Goal: Transaction & Acquisition: Purchase product/service

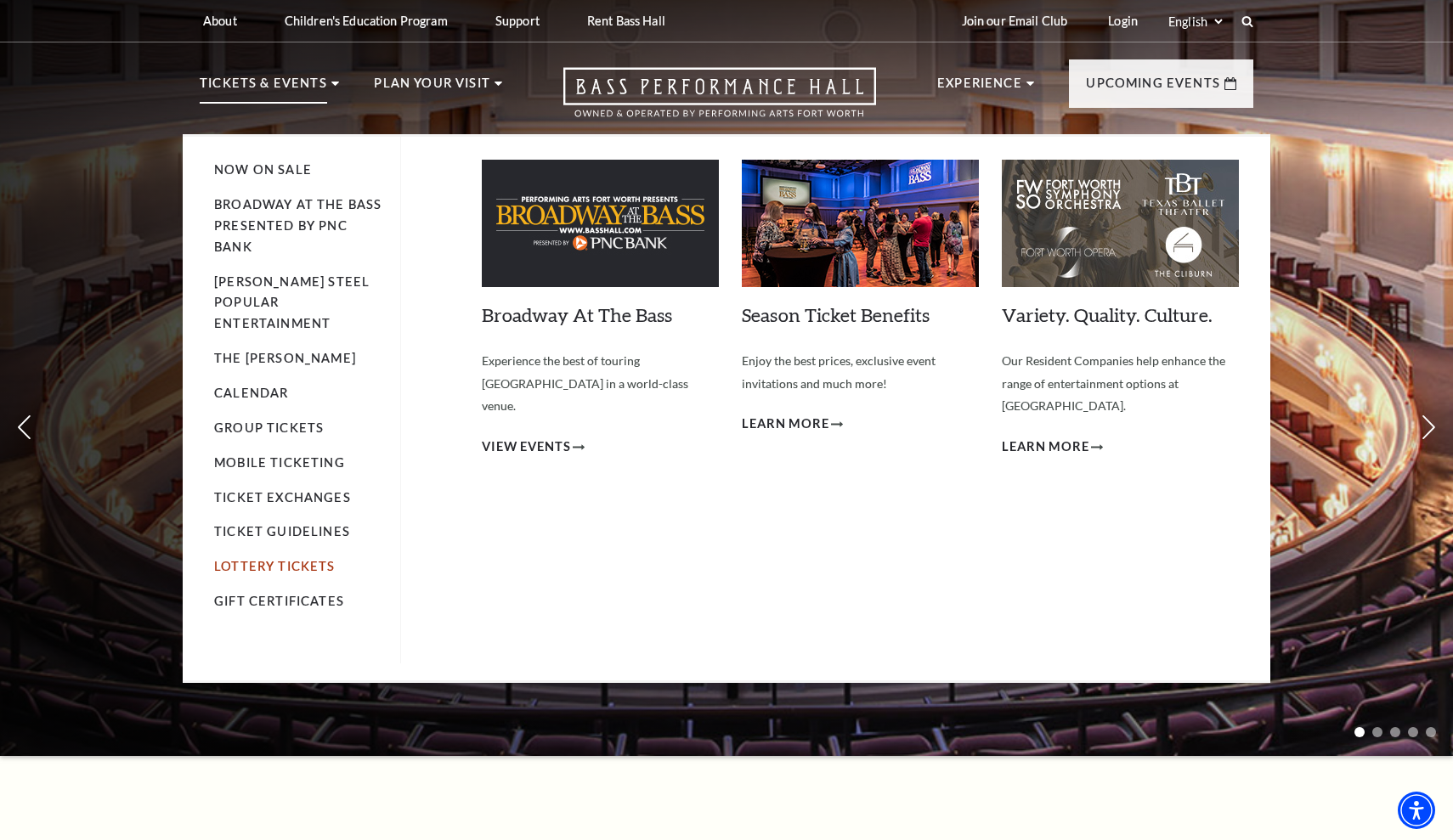
click at [284, 559] on link "Lottery Tickets" at bounding box center [275, 566] width 121 height 14
click at [309, 559] on link "Lottery Tickets" at bounding box center [275, 566] width 121 height 14
click at [307, 559] on link "Lottery Tickets" at bounding box center [275, 566] width 121 height 14
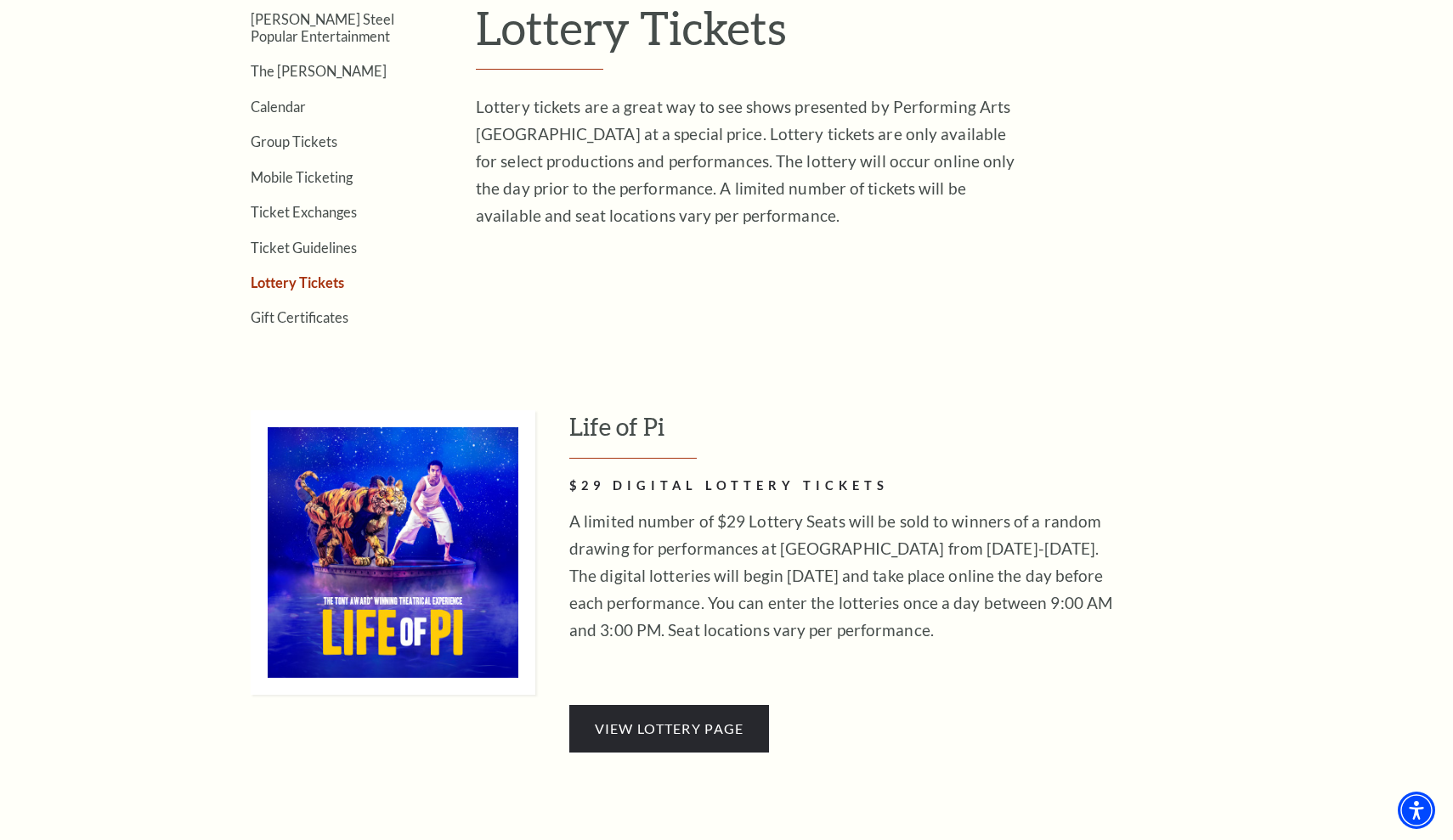
scroll to position [604, 0]
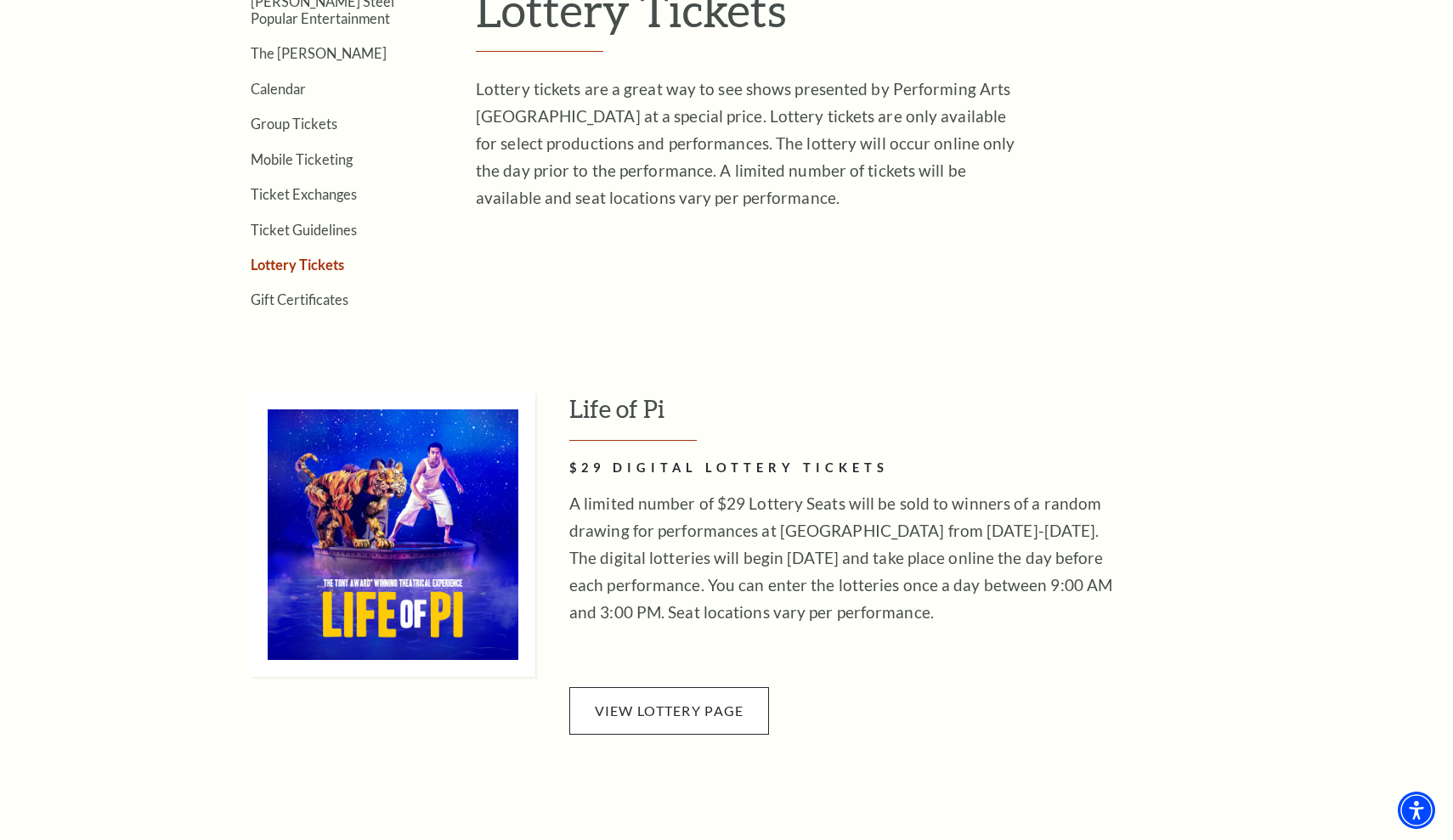
click at [728, 703] on span "View Lottery Page" at bounding box center [670, 711] width 150 height 16
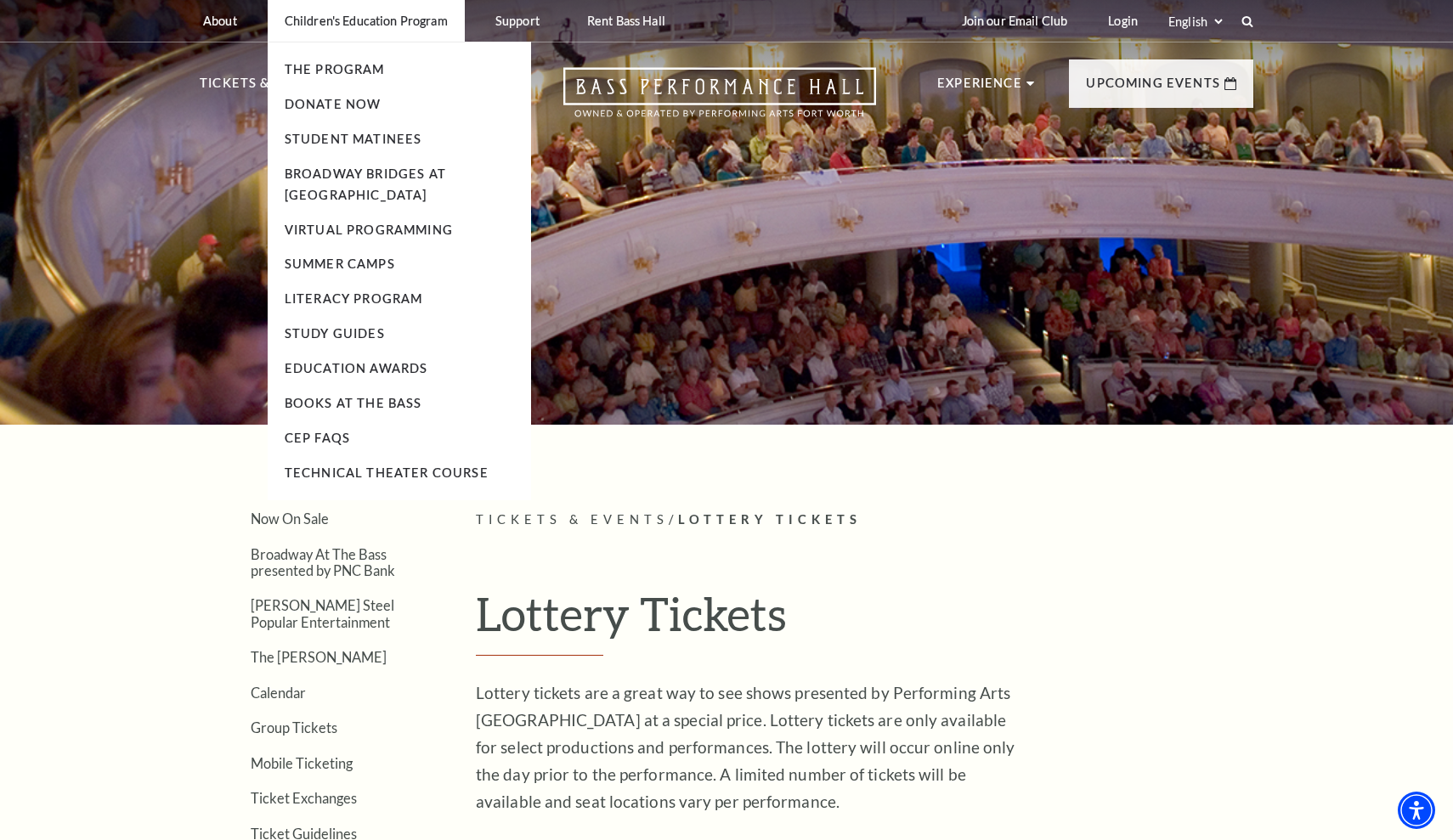
scroll to position [0, 0]
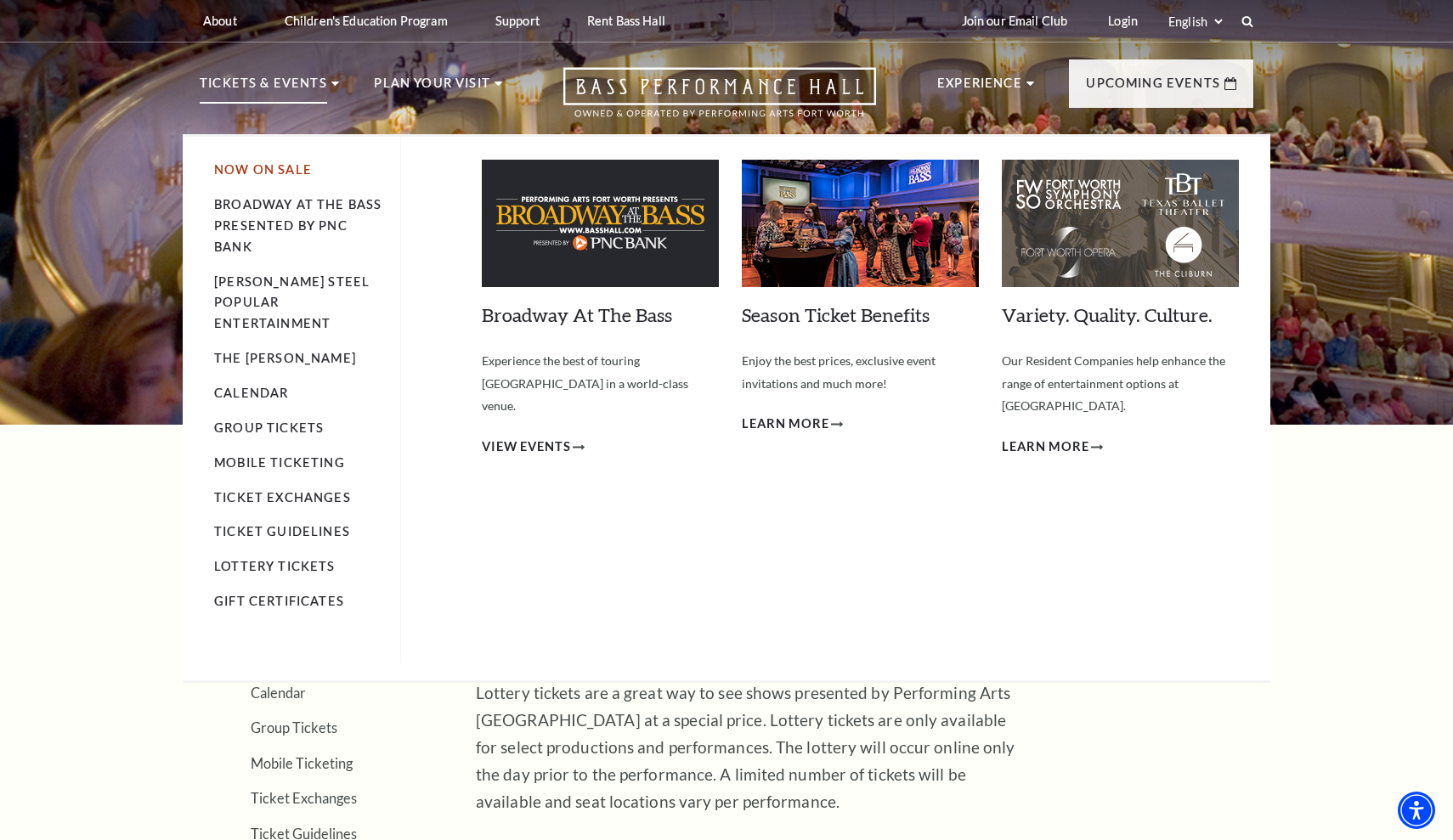
click at [285, 162] on link "Now On Sale" at bounding box center [263, 170] width 98 height 14
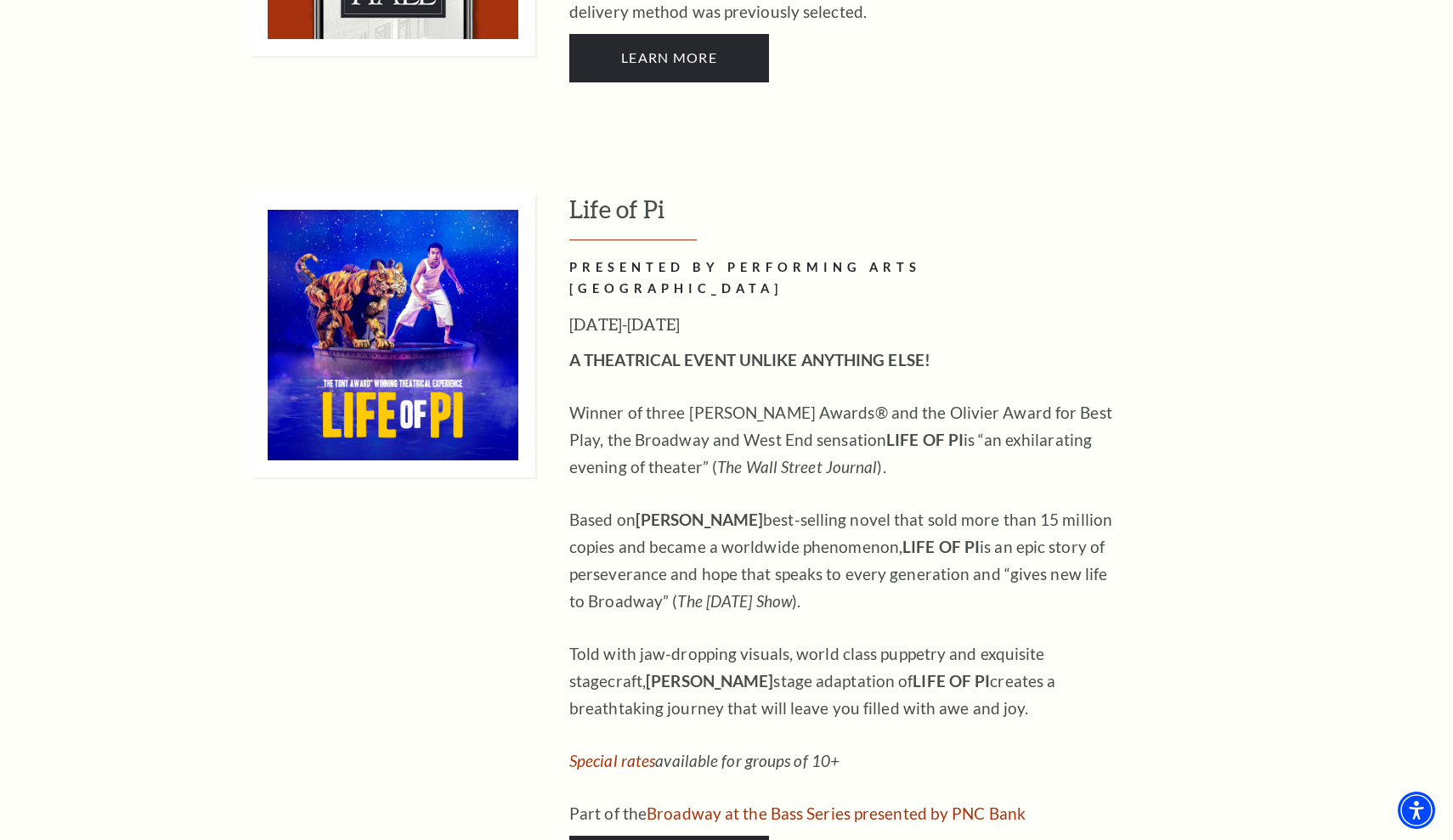
scroll to position [1733, 0]
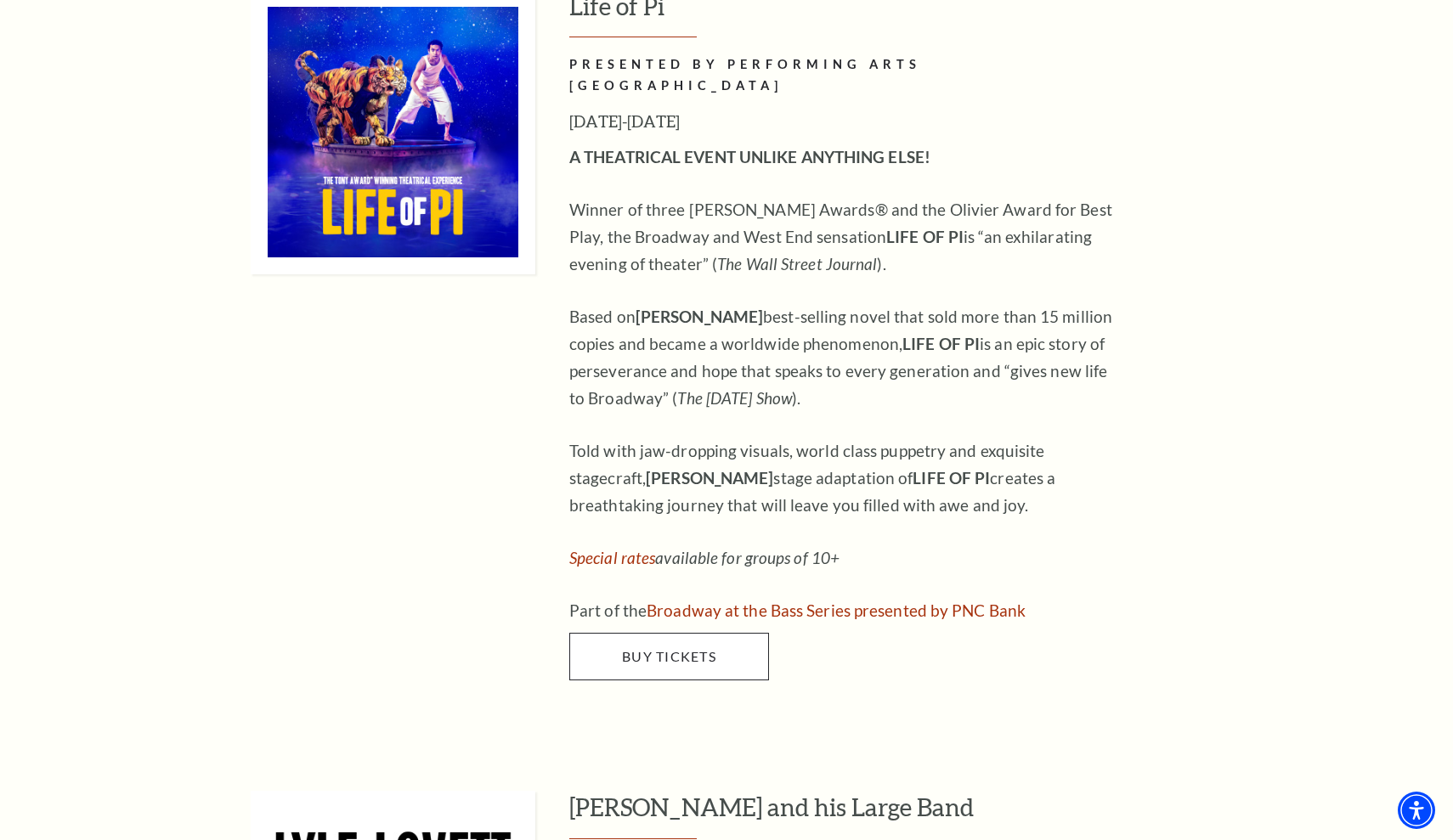
click at [694, 648] on span "Buy Tickets" at bounding box center [669, 656] width 94 height 16
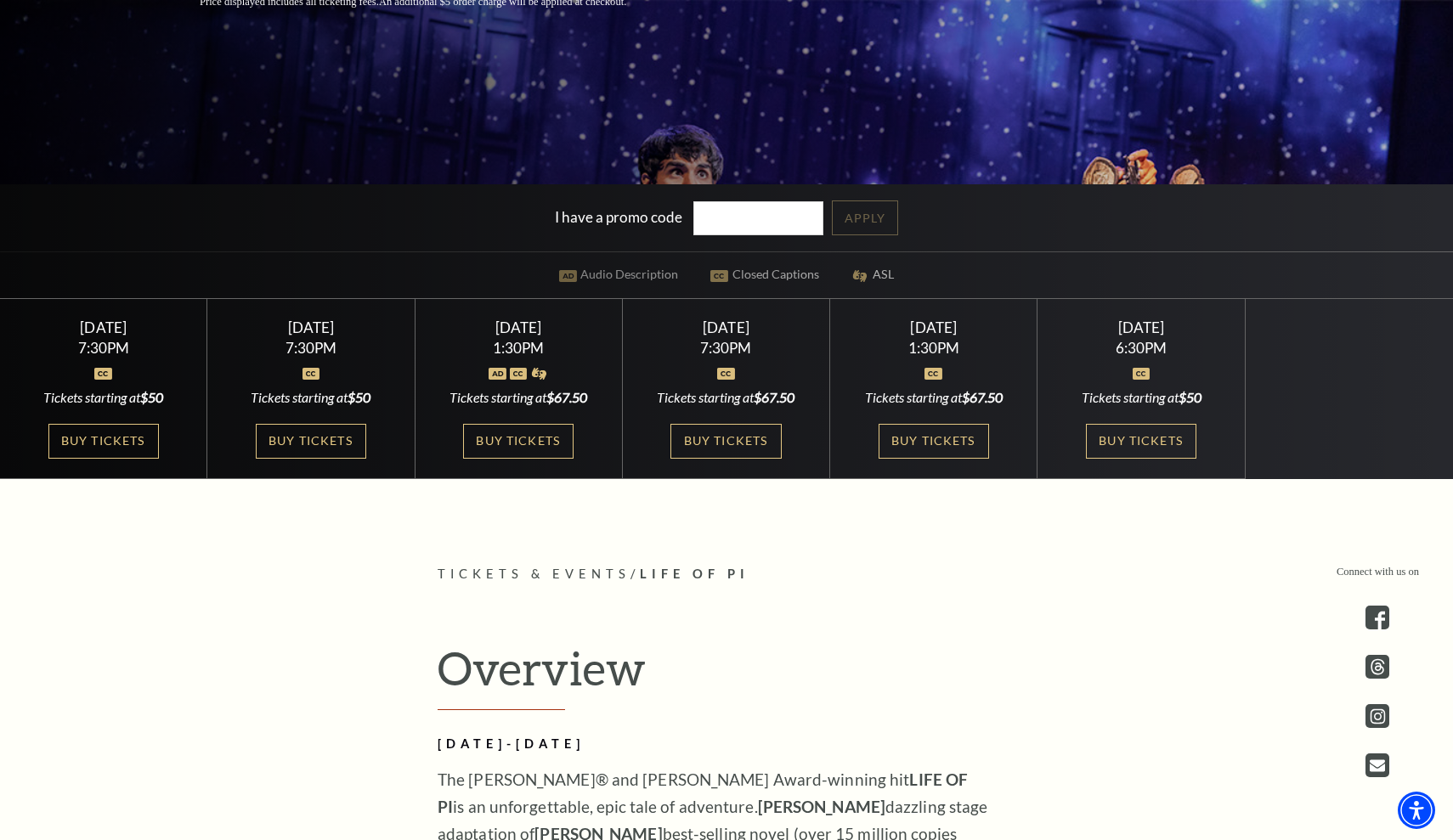
scroll to position [477, 0]
click at [353, 440] on link "Buy Tickets" at bounding box center [311, 441] width 110 height 35
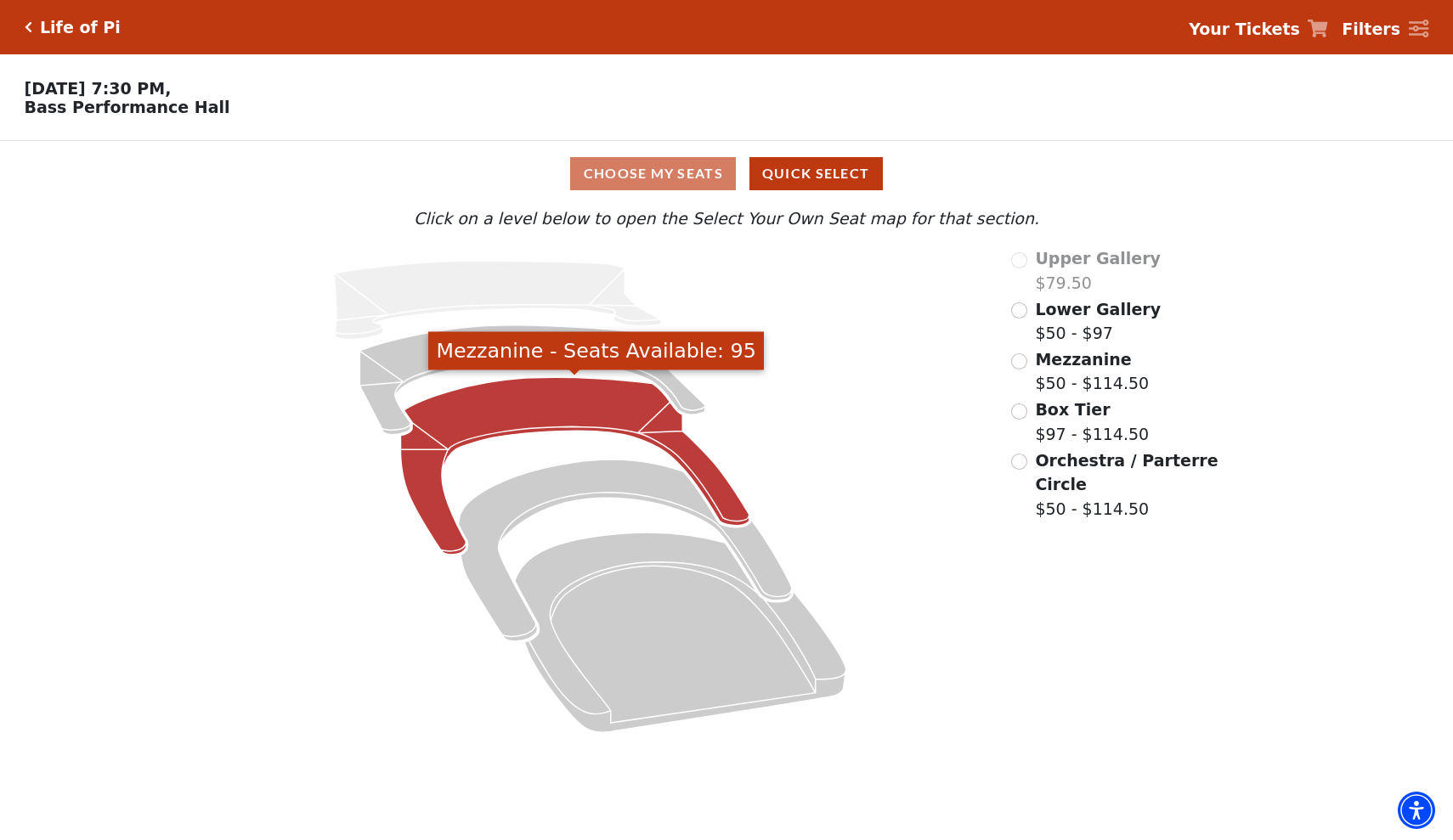
click at [530, 382] on icon "Mezzanine - Seats Available: 95" at bounding box center [575, 467] width 348 height 178
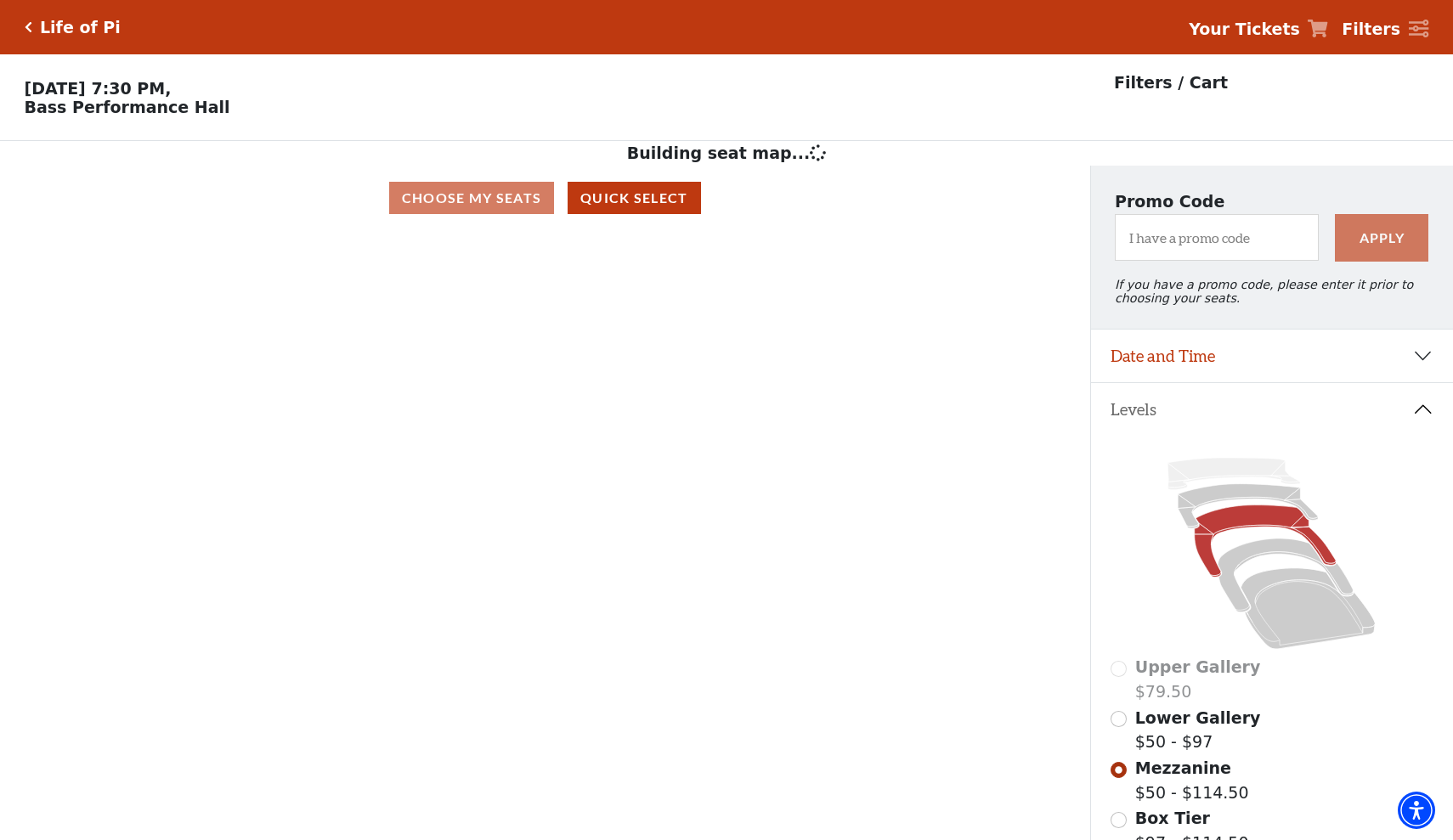
scroll to position [79, 0]
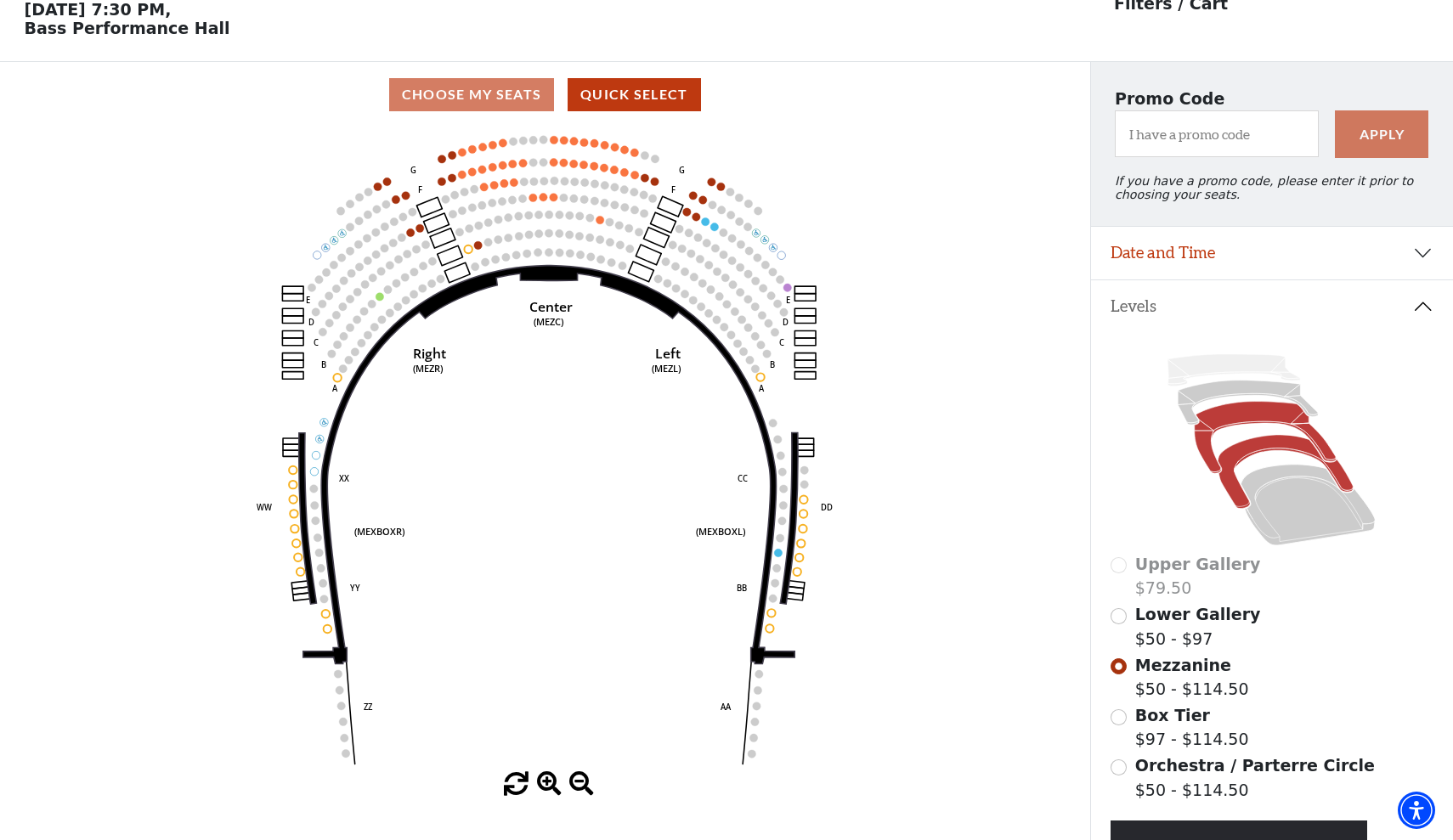
click at [1243, 452] on icon at bounding box center [1286, 472] width 136 height 74
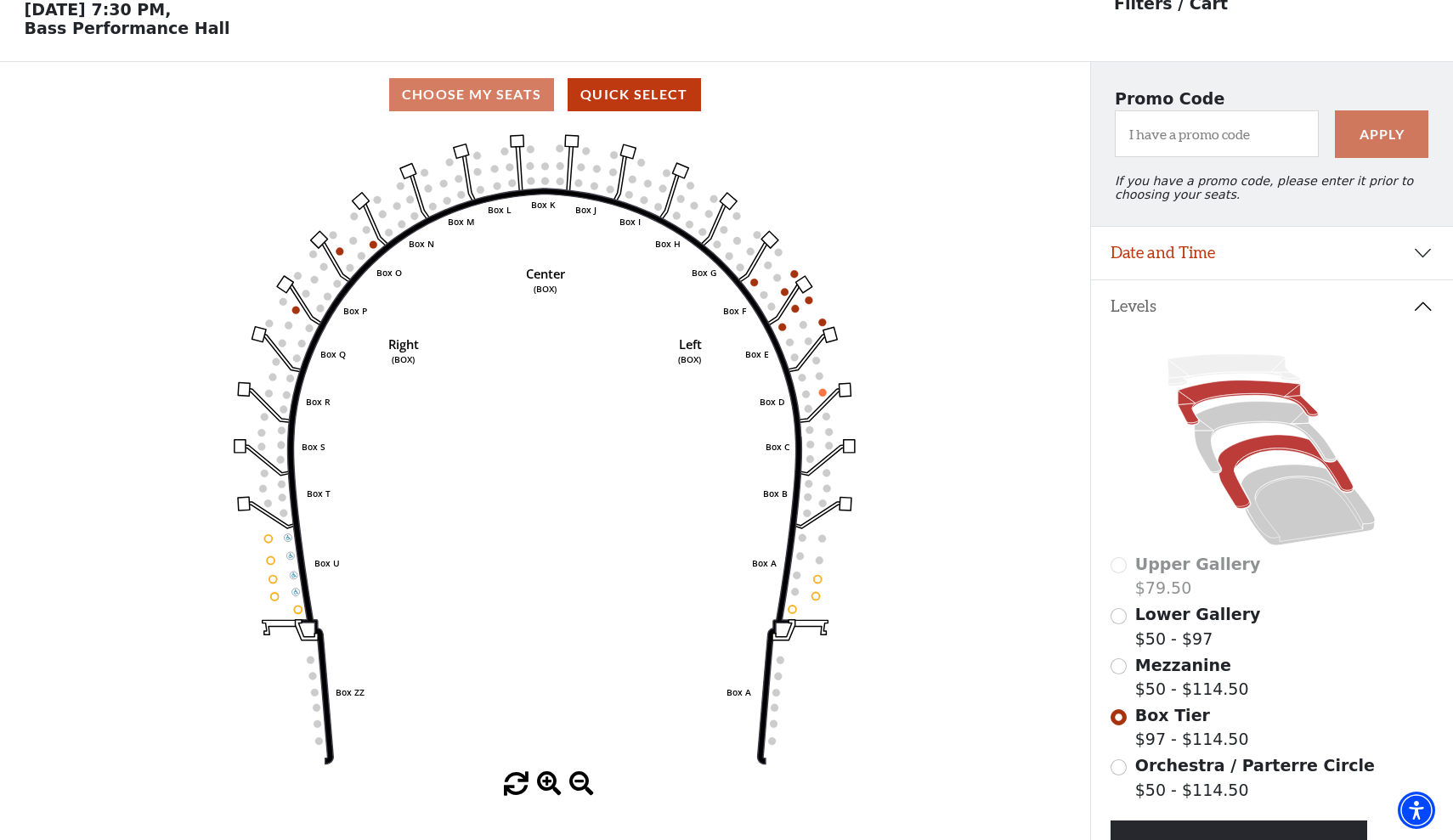
click at [1269, 395] on icon at bounding box center [1248, 402] width 140 height 44
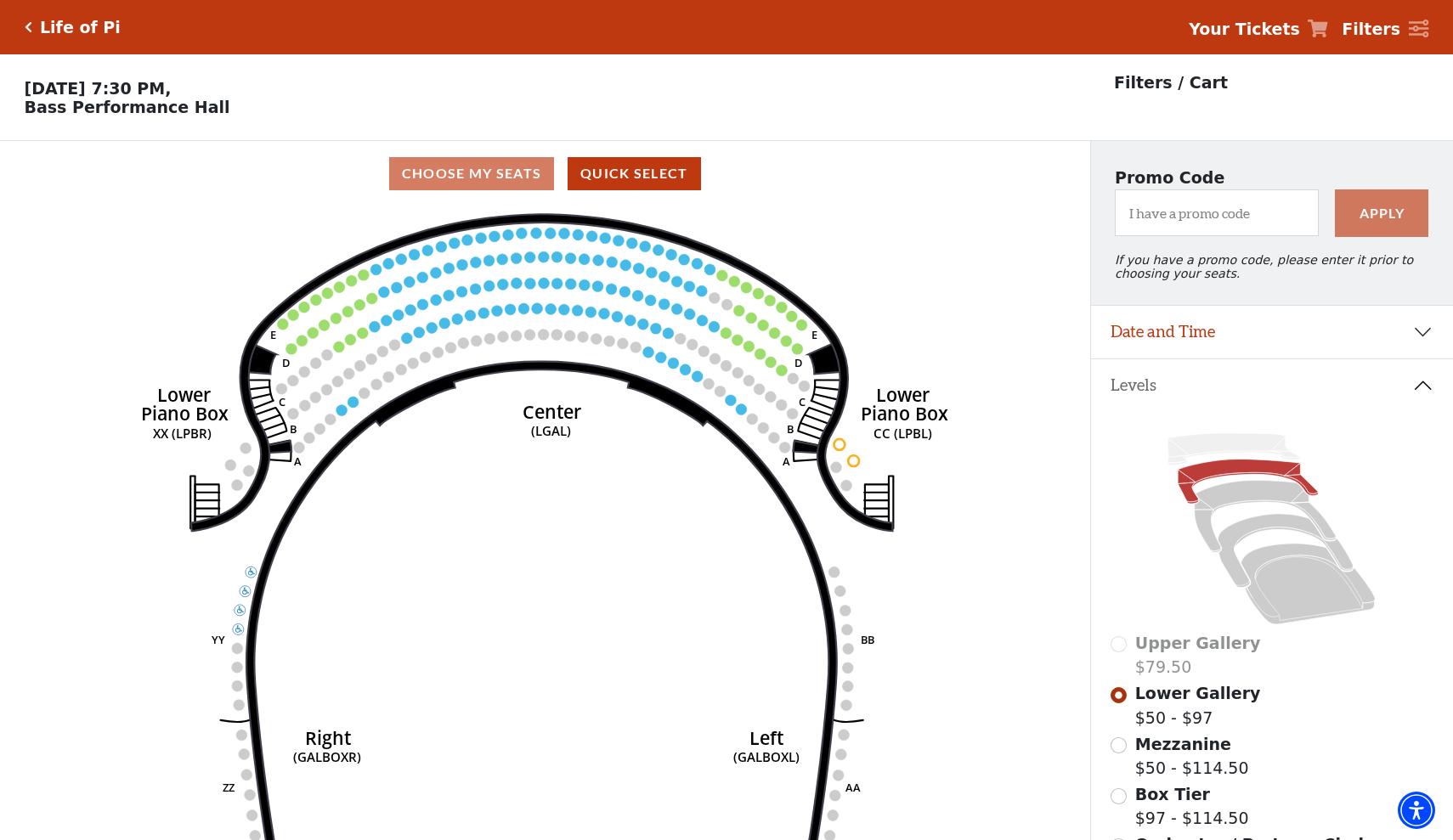
scroll to position [0, 0]
click at [22, 30] on div "Life of Pi Your Tickets Filters" at bounding box center [726, 27] width 1453 height 55
click at [28, 30] on icon "Click here to go back to filters" at bounding box center [28, 27] width 8 height 12
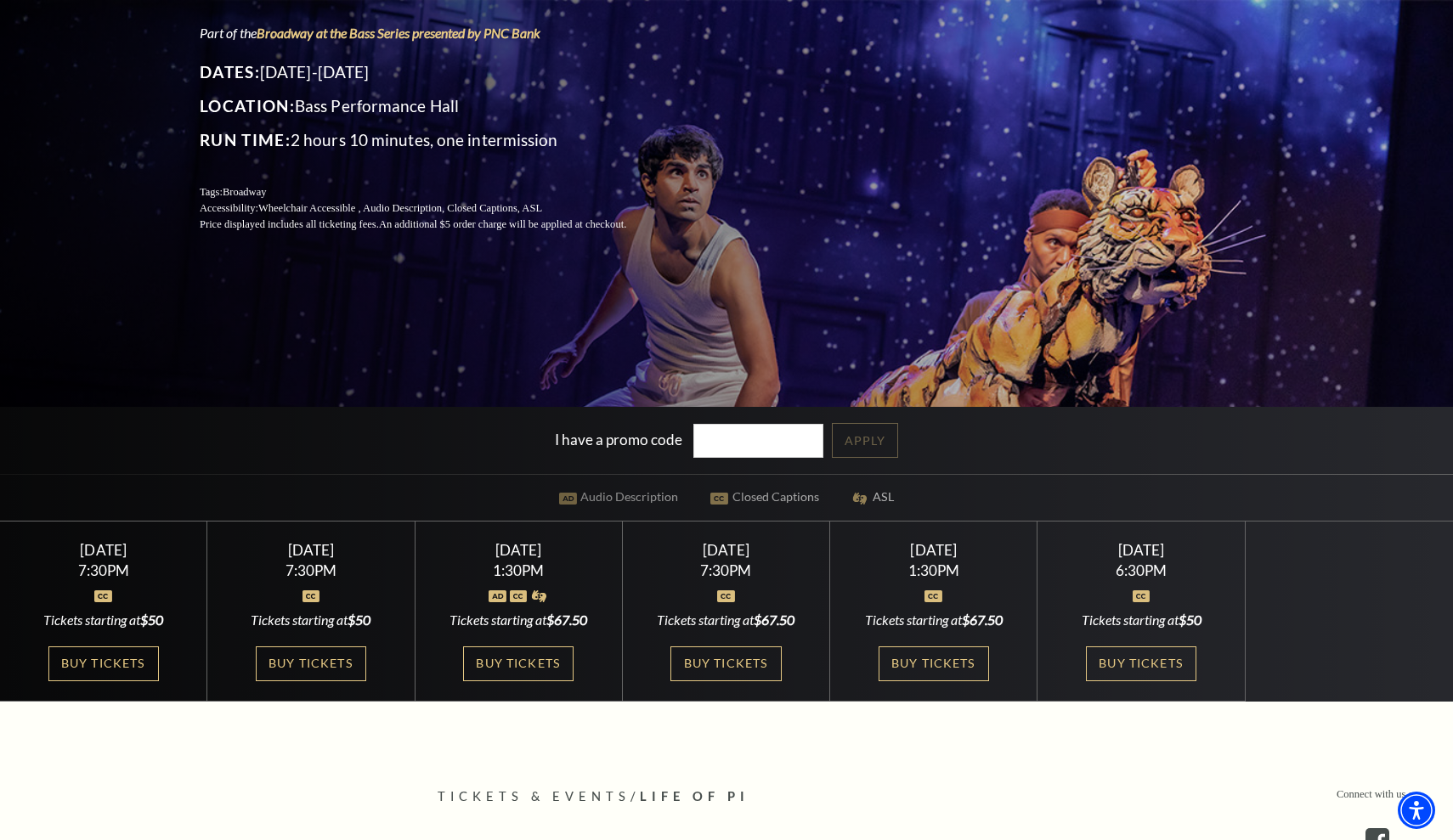
scroll to position [289, 0]
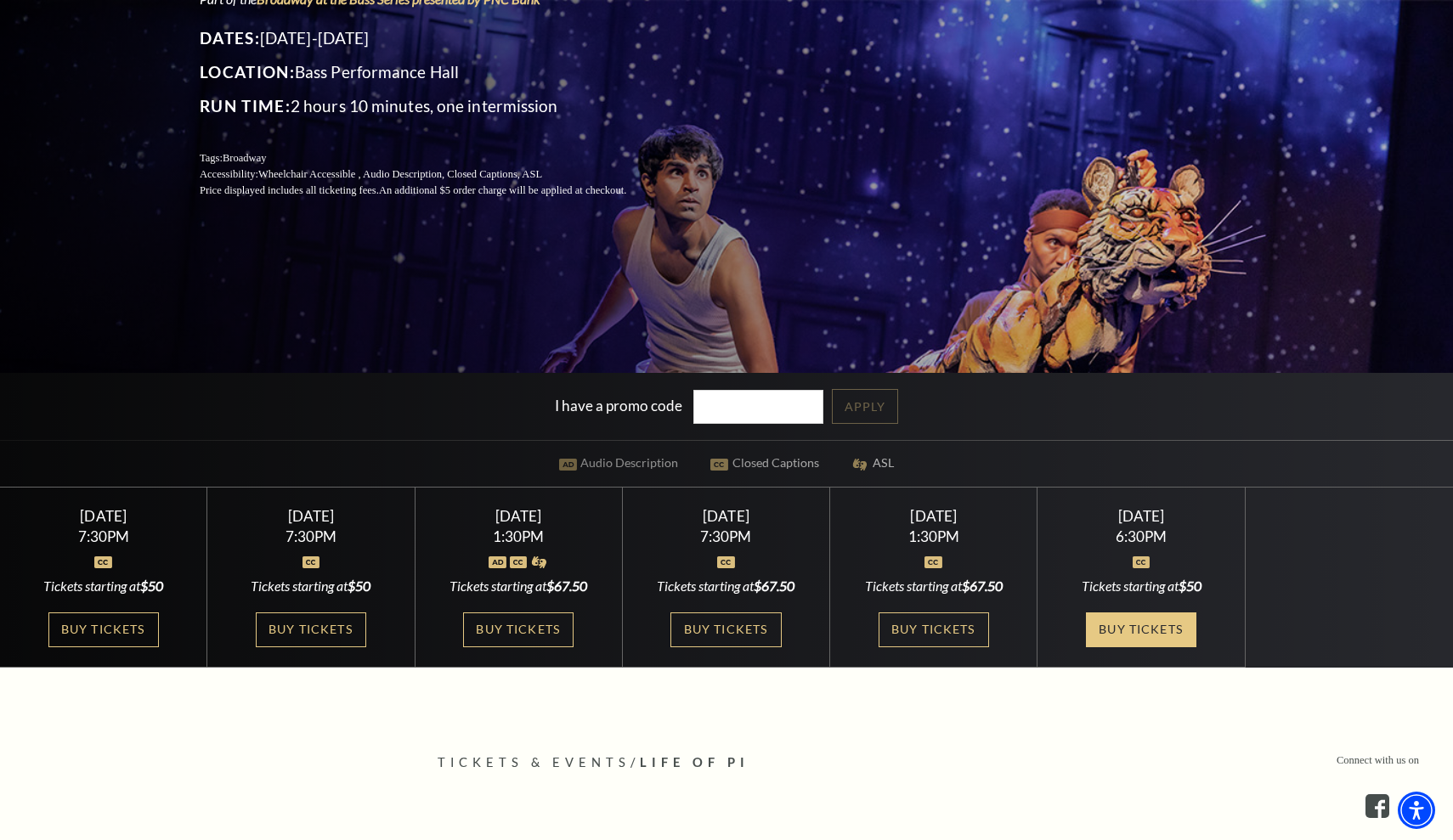
click at [1128, 625] on link "Buy Tickets" at bounding box center [1141, 630] width 110 height 35
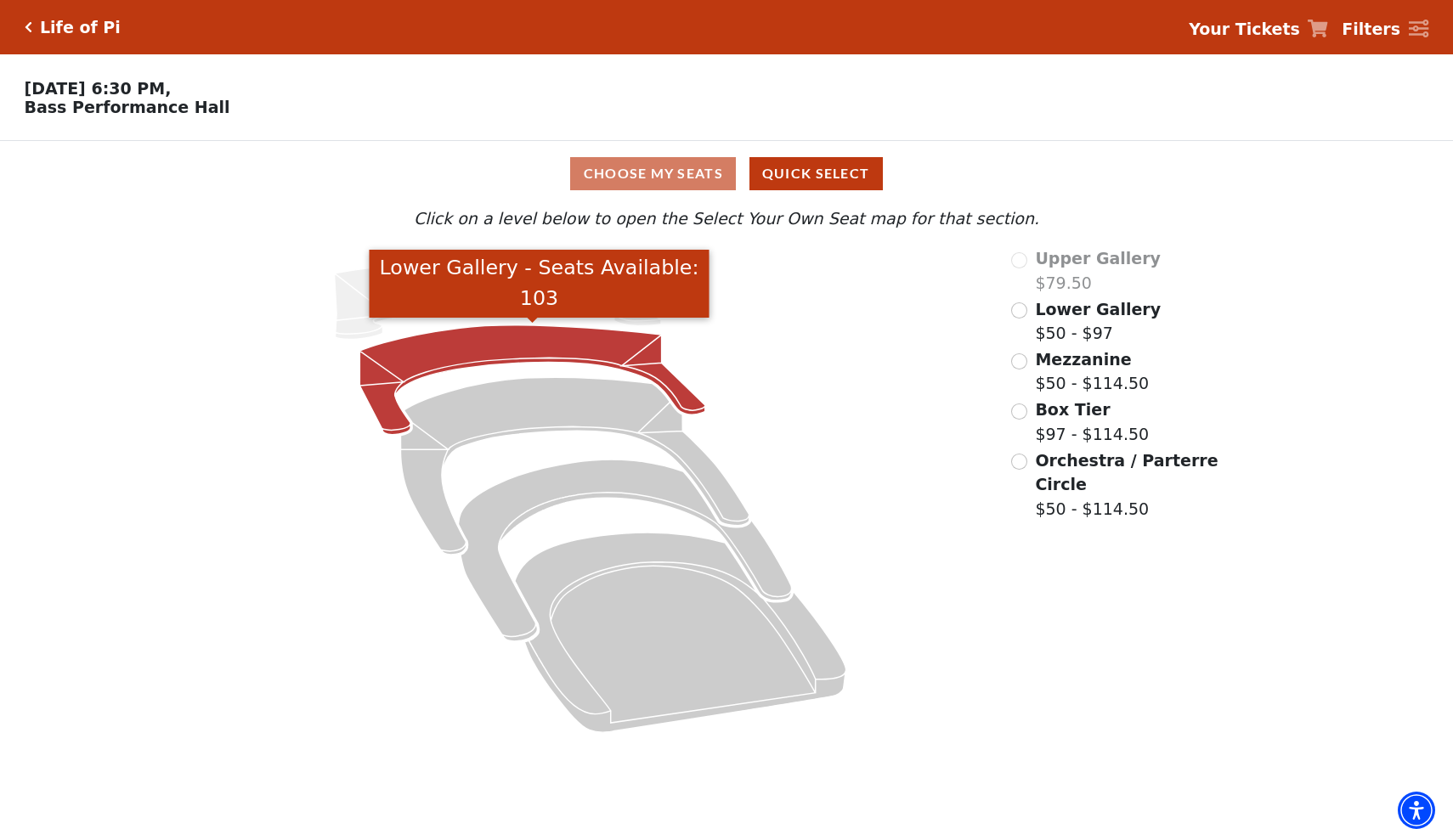
click at [565, 343] on icon "Lower Gallery - Seats Available: 103" at bounding box center [532, 381] width 346 height 109
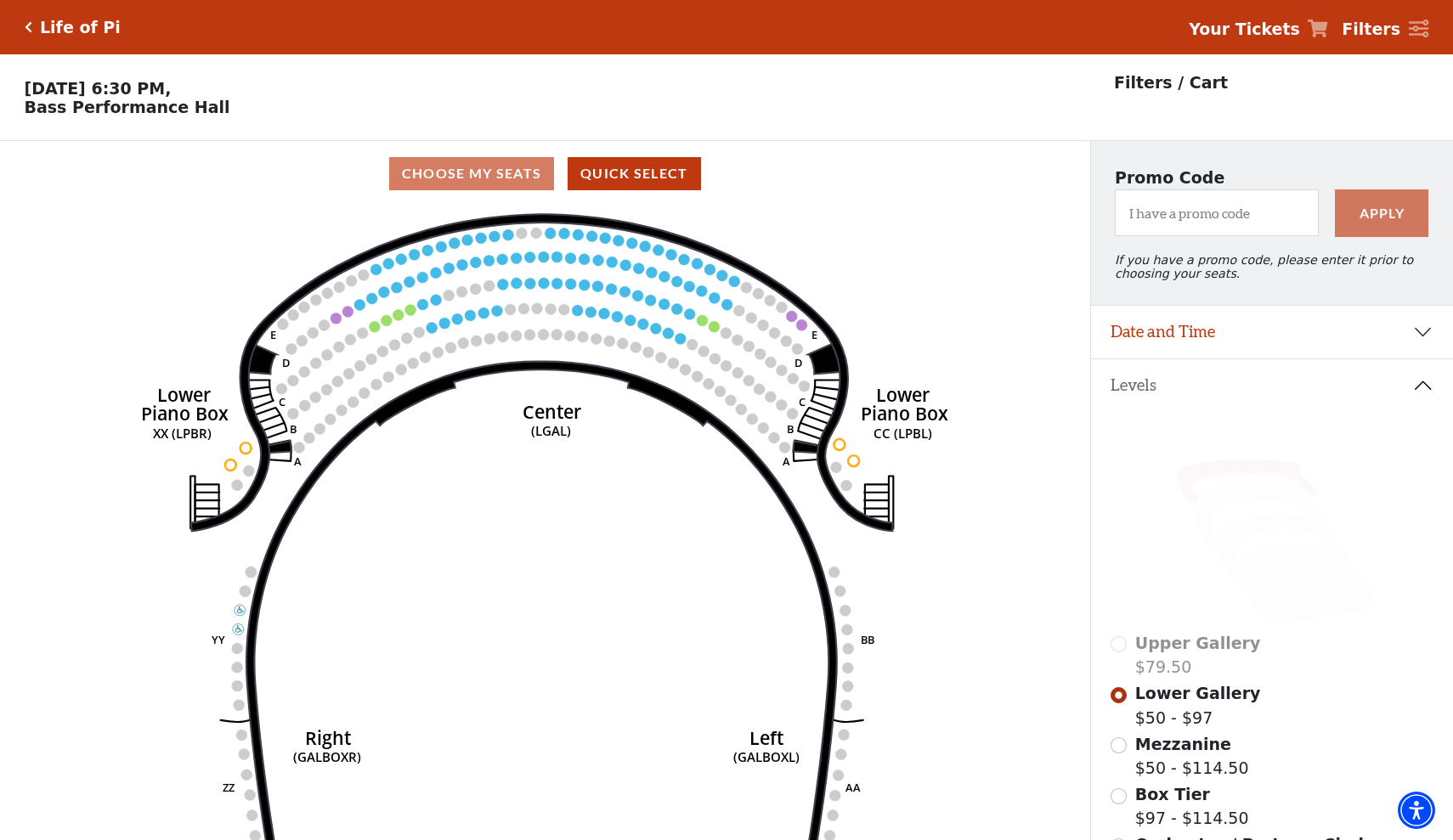
scroll to position [79, 0]
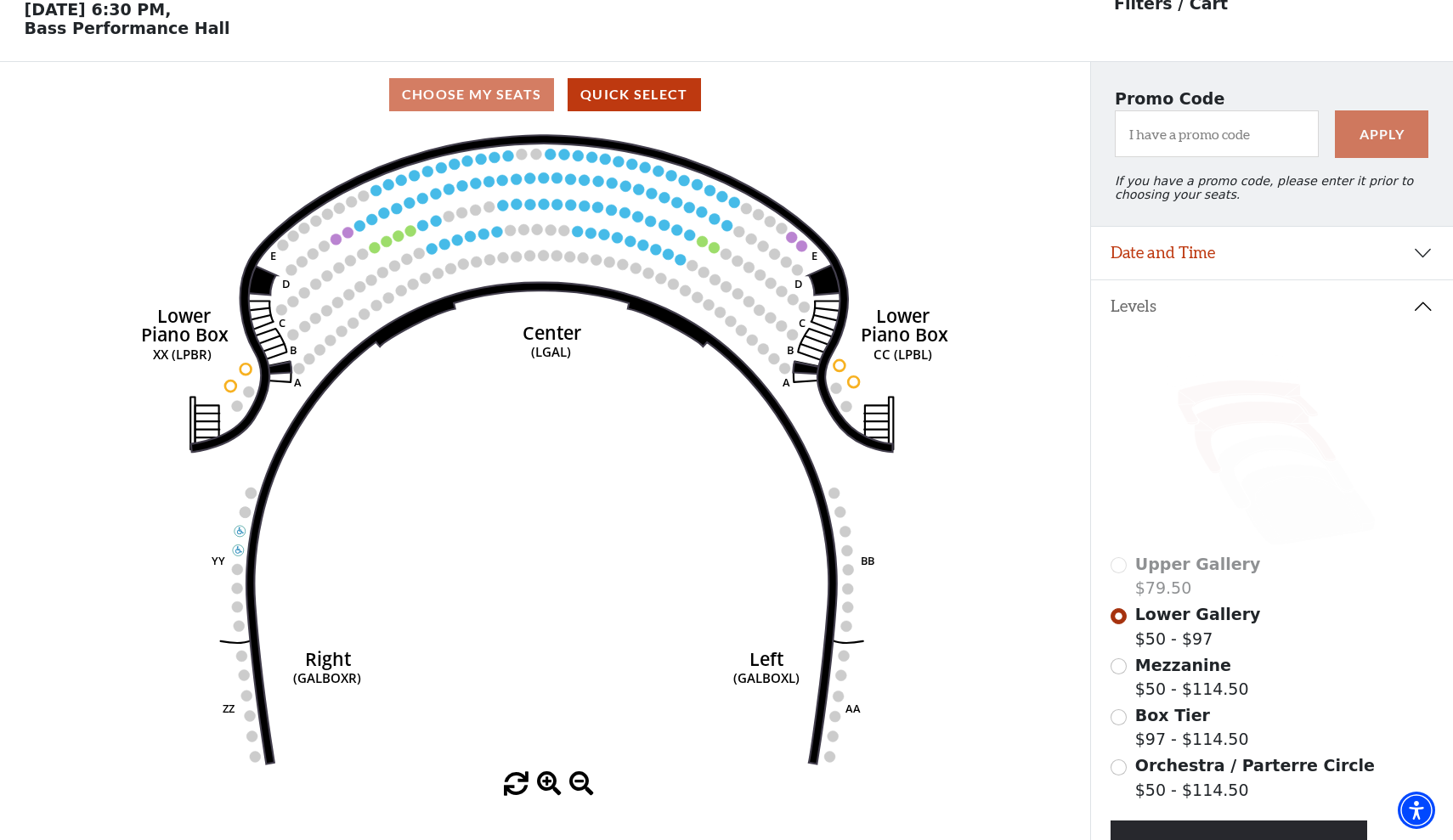
click at [1207, 456] on icon at bounding box center [1265, 438] width 142 height 72
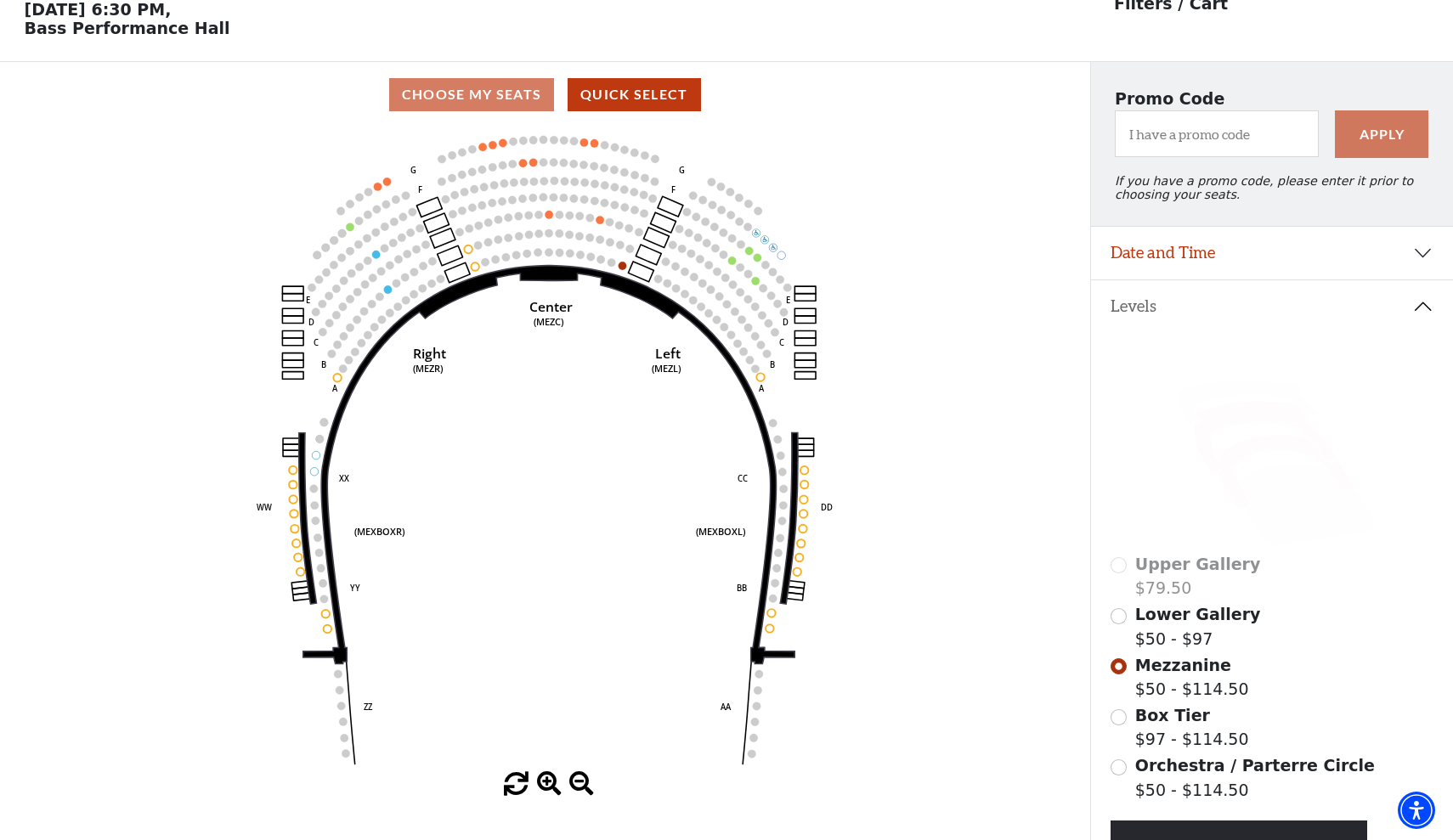
click at [1232, 469] on icon at bounding box center [1286, 472] width 136 height 74
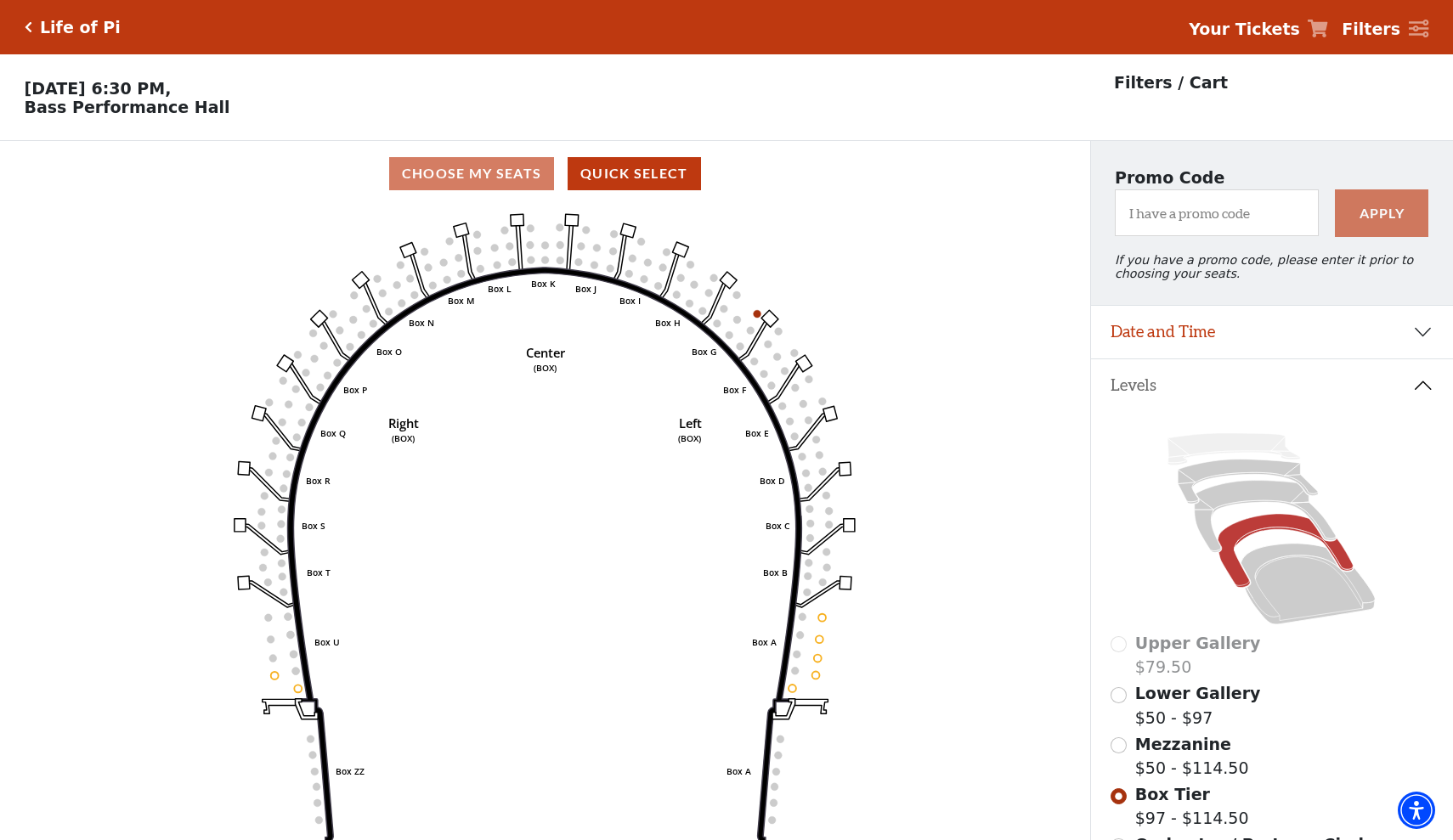
scroll to position [0, 0]
click at [28, 26] on icon "Click here to go back to filters" at bounding box center [28, 27] width 8 height 12
click at [28, 29] on icon "Click here to go back to filters" at bounding box center [28, 27] width 8 height 12
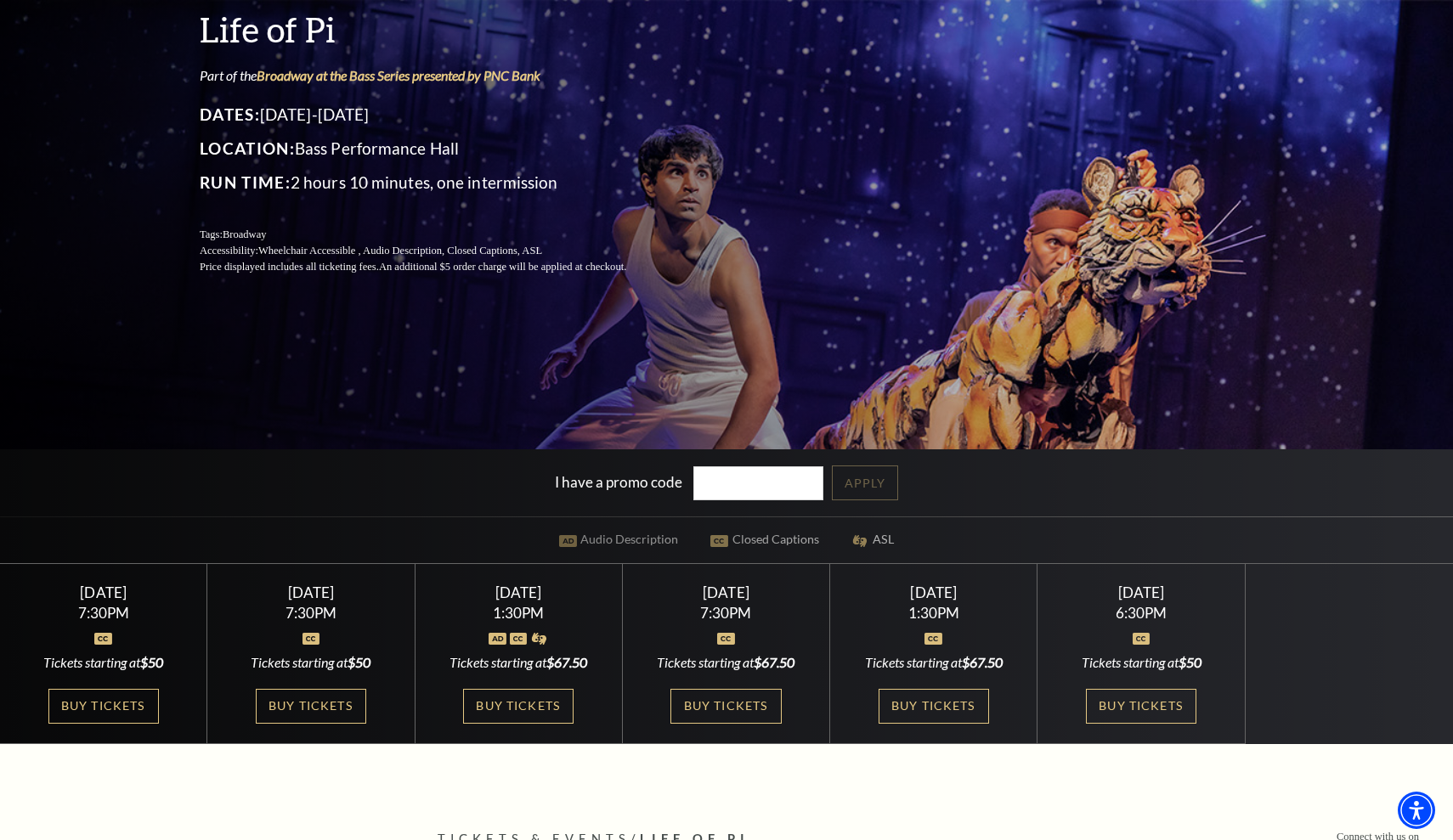
scroll to position [323, 0]
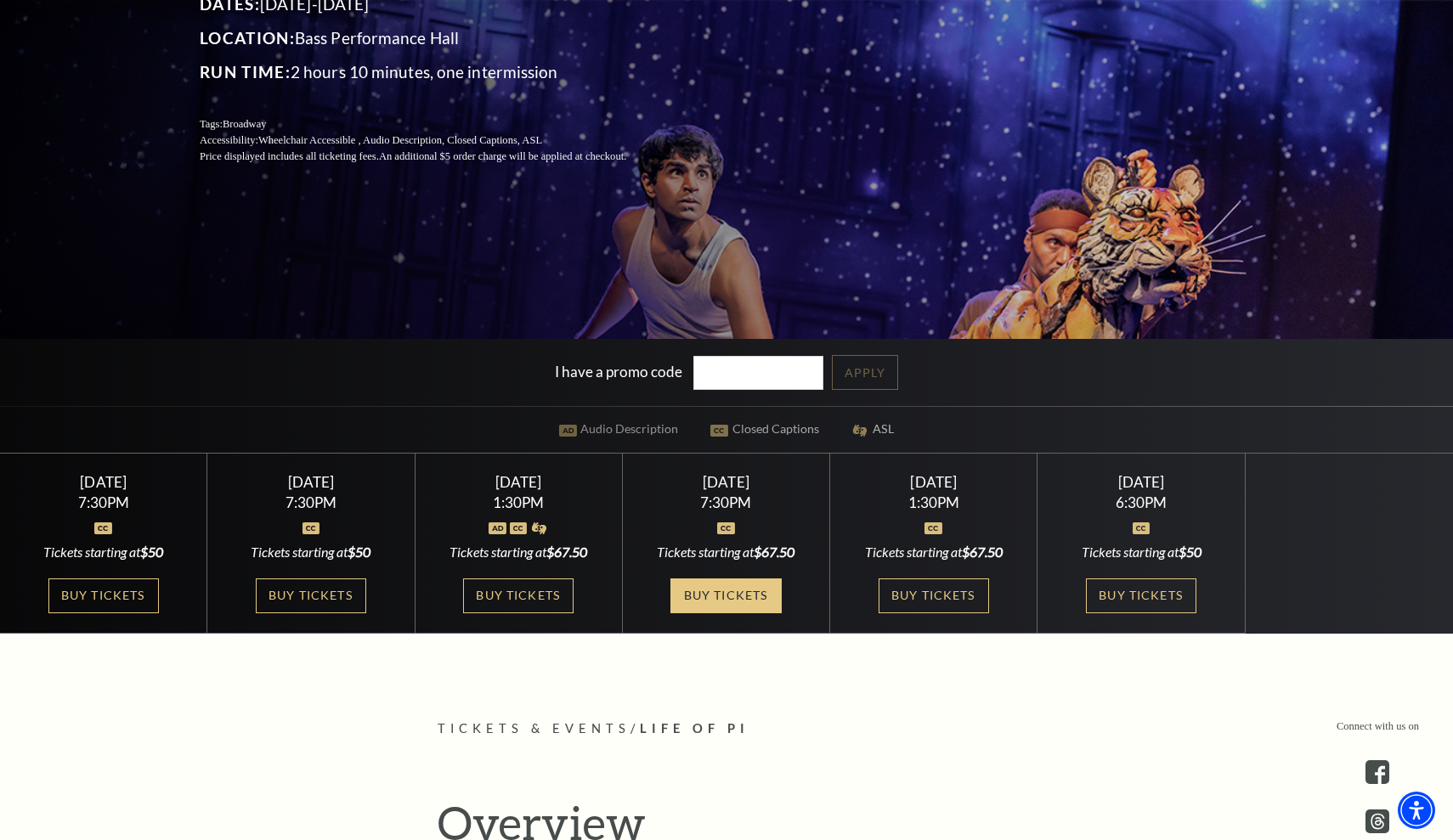
click at [741, 603] on link "Buy Tickets" at bounding box center [725, 596] width 110 height 35
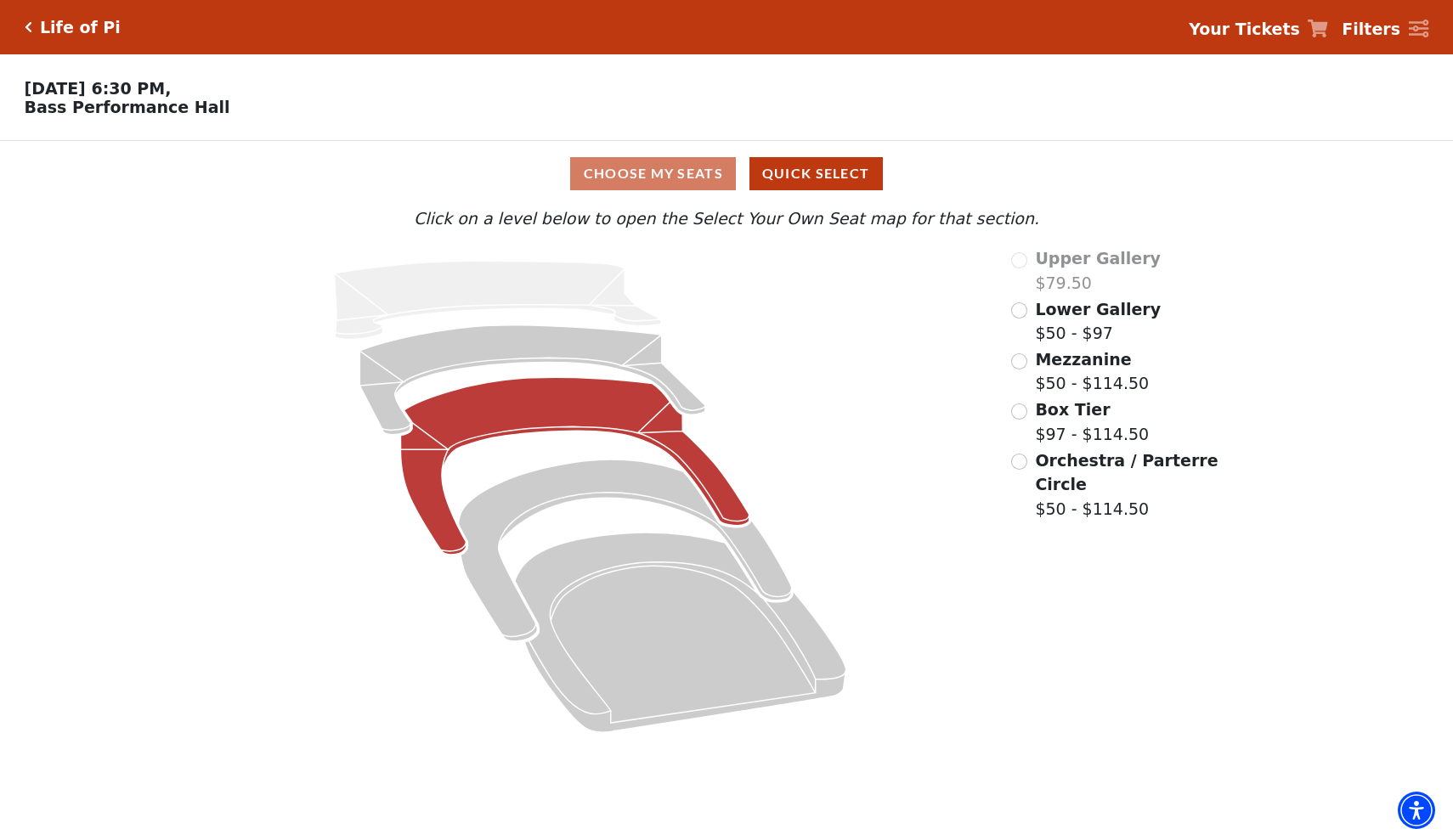
click at [567, 391] on icon at bounding box center [575, 467] width 348 height 178
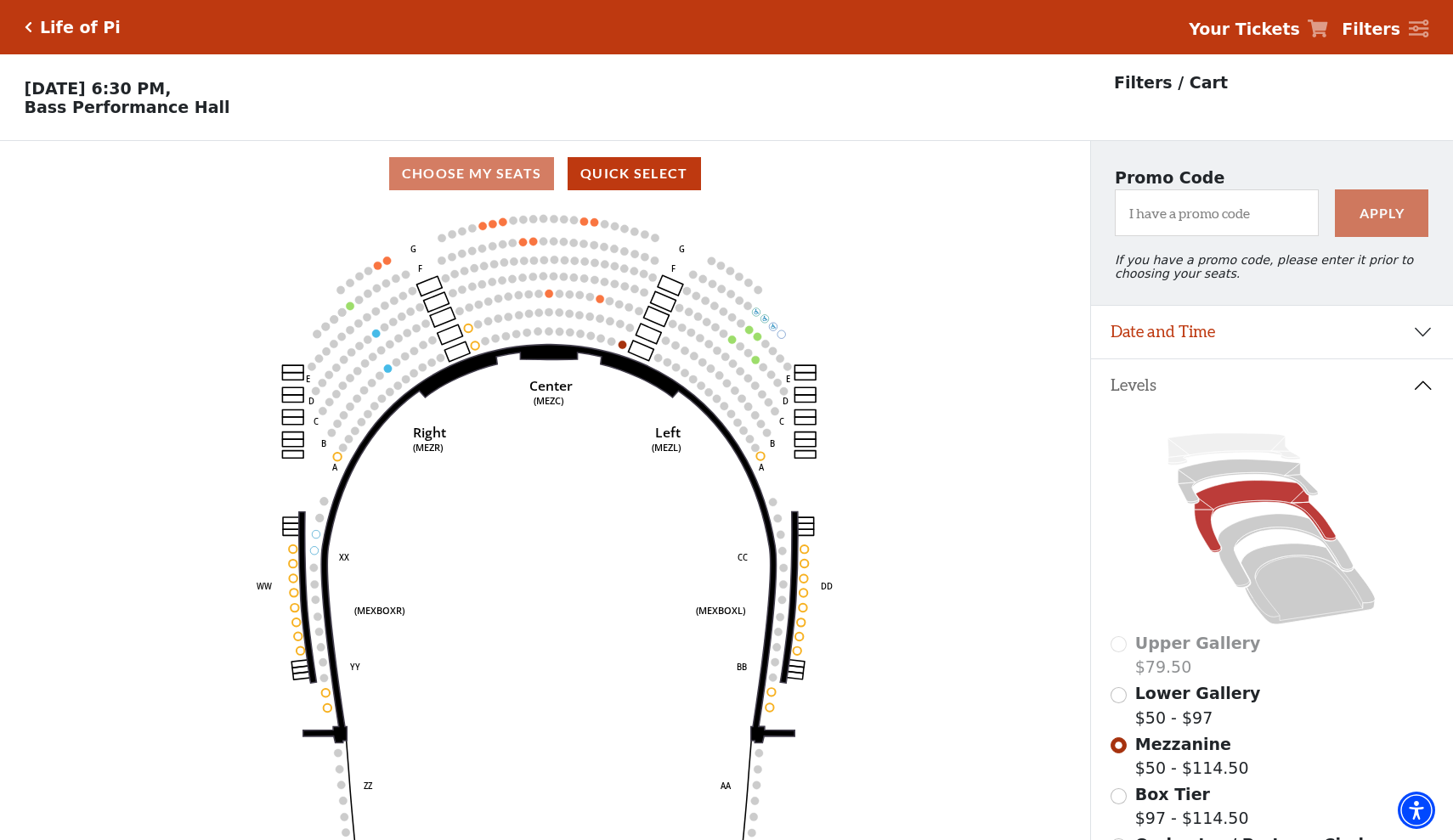
scroll to position [79, 0]
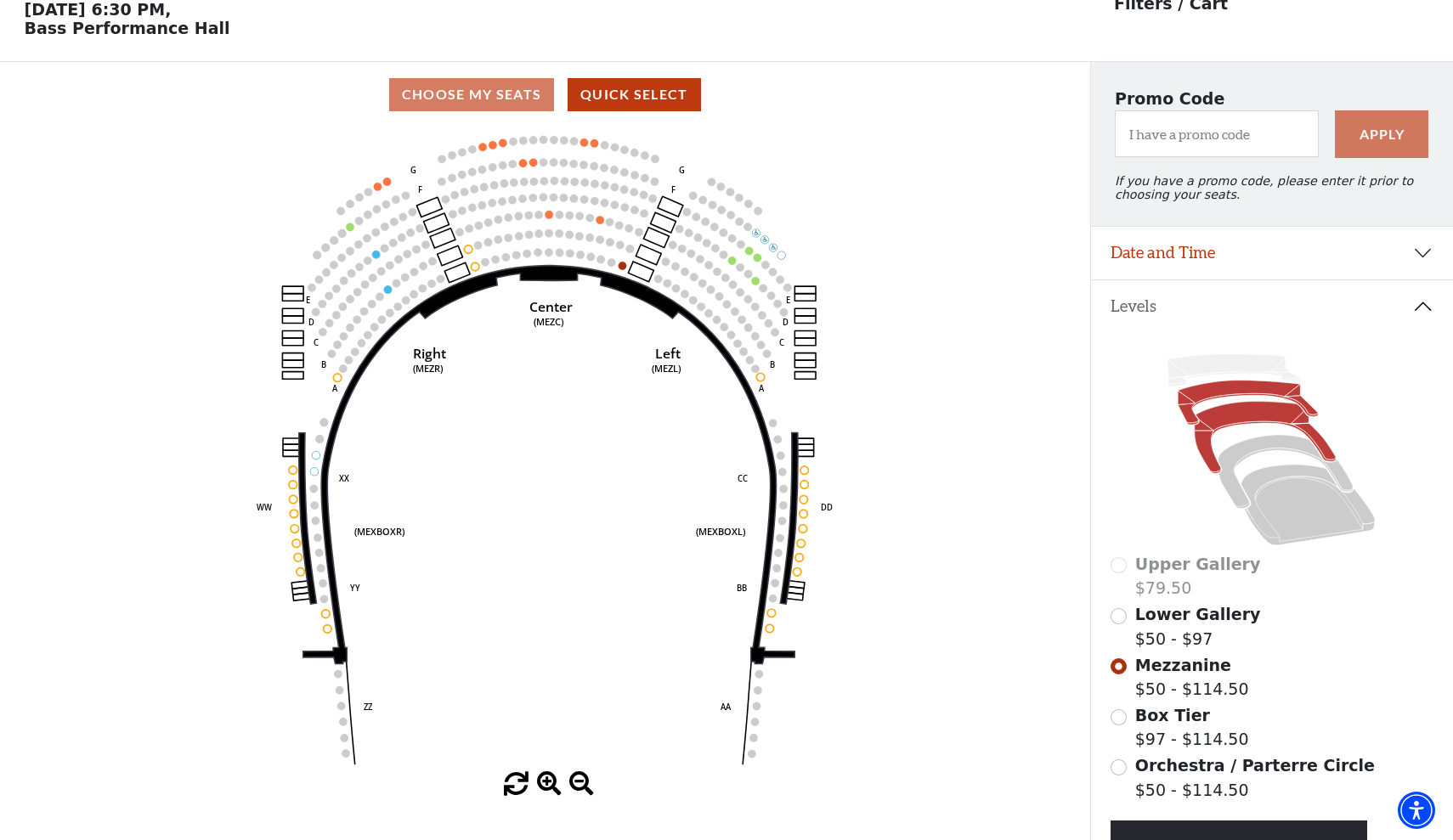
click at [1256, 389] on icon at bounding box center [1248, 402] width 140 height 44
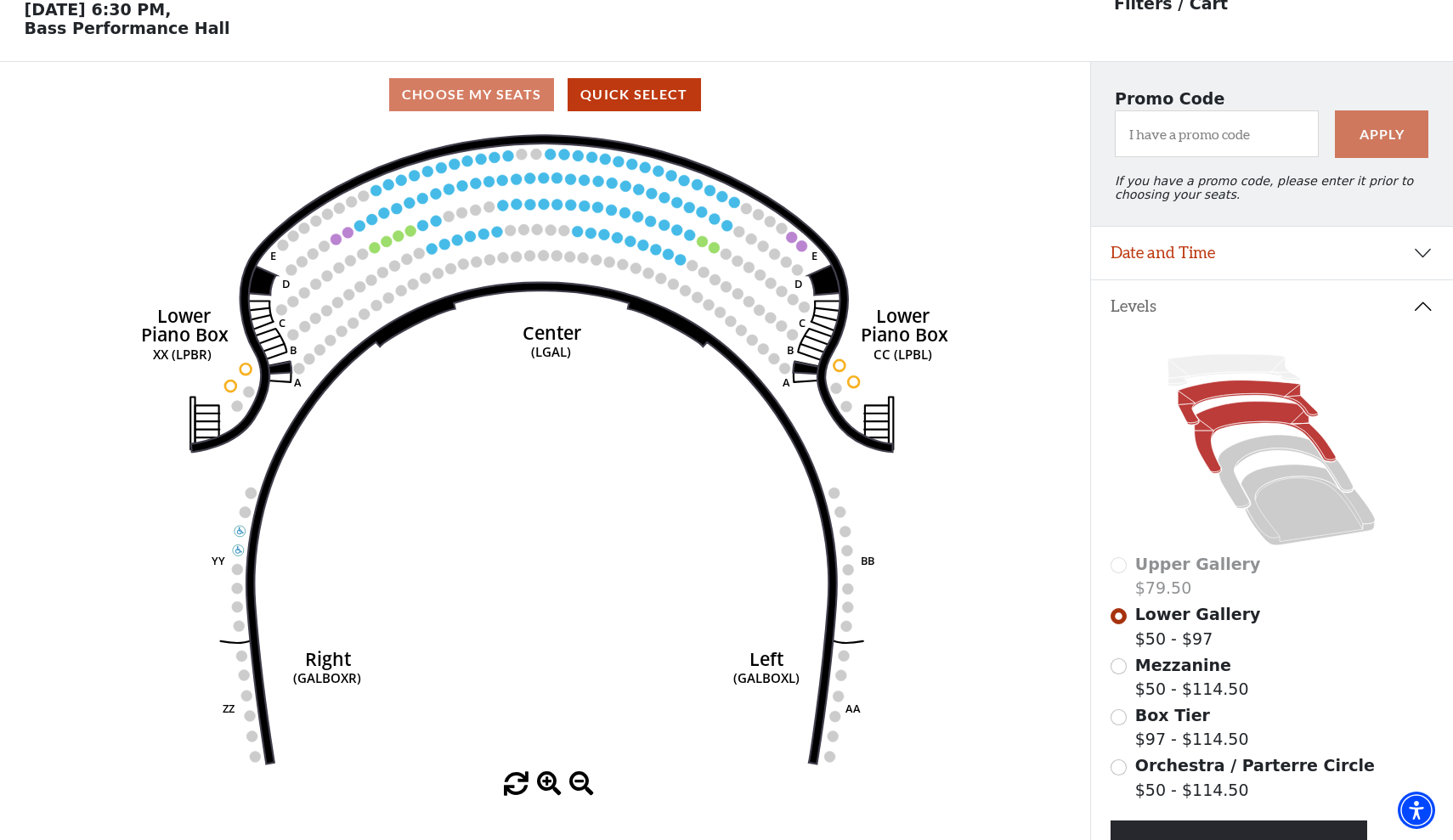
click at [1229, 419] on icon at bounding box center [1265, 438] width 142 height 72
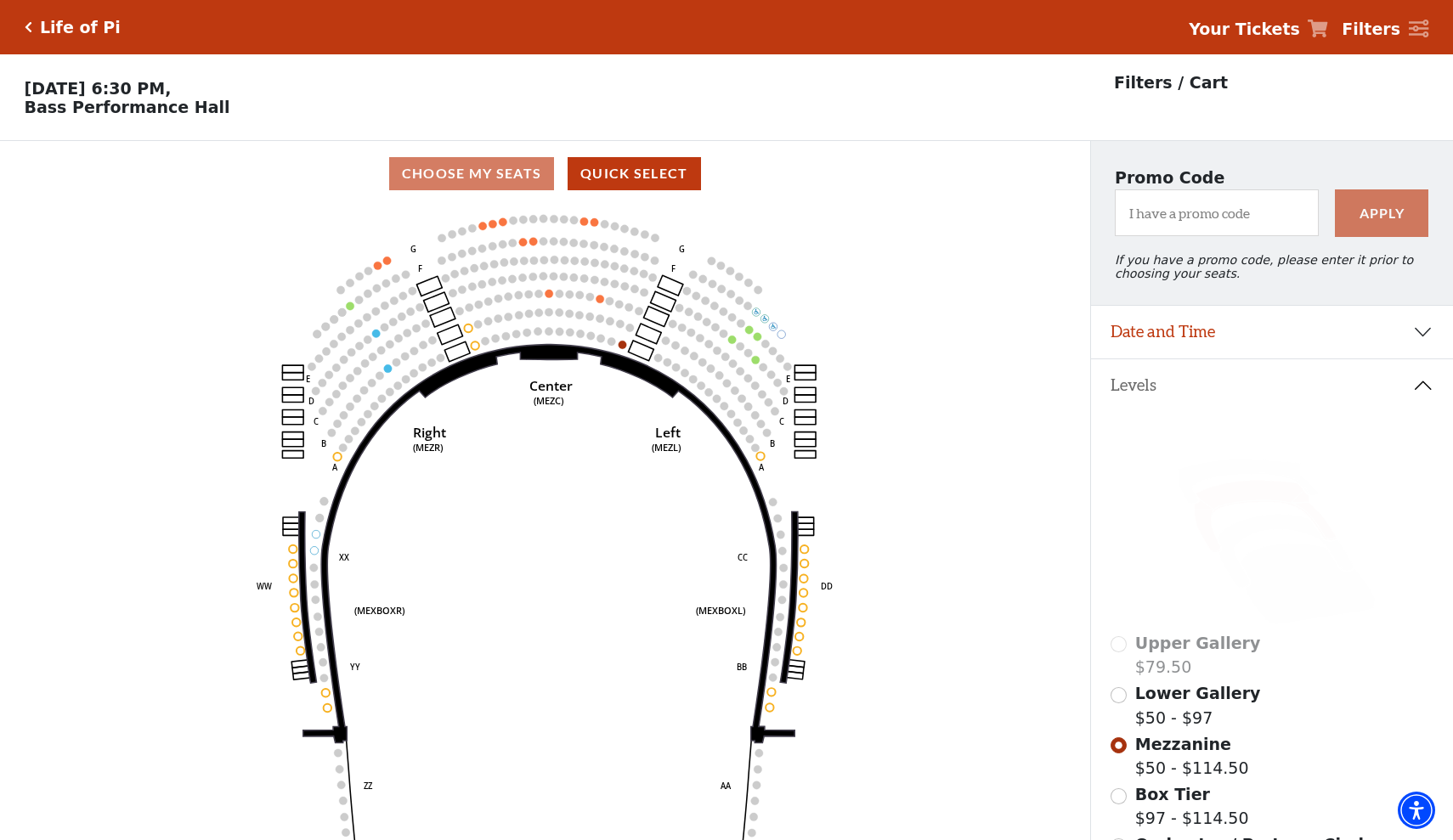
scroll to position [0, 0]
click at [1195, 479] on icon at bounding box center [1248, 481] width 140 height 44
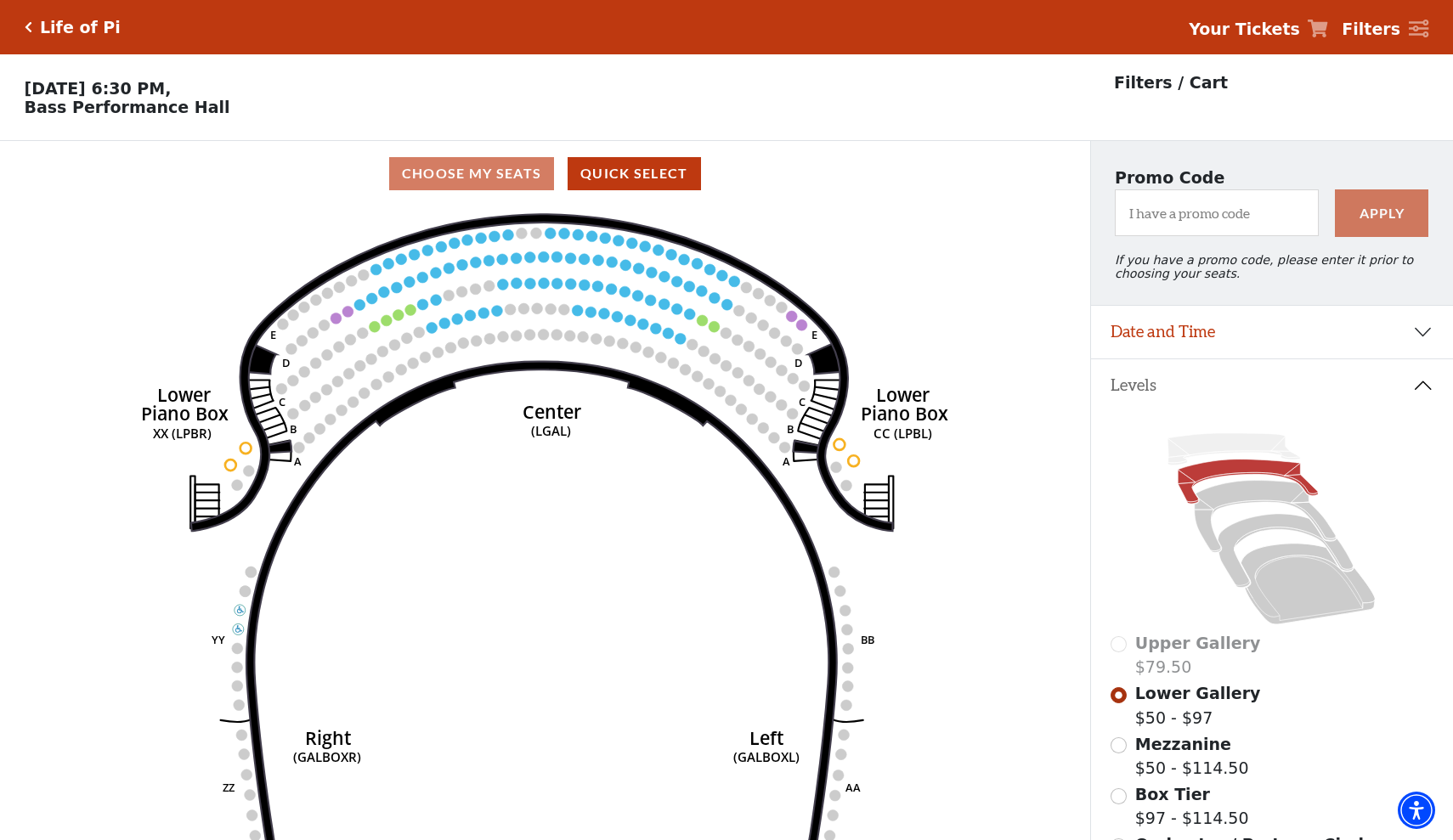
scroll to position [79, 0]
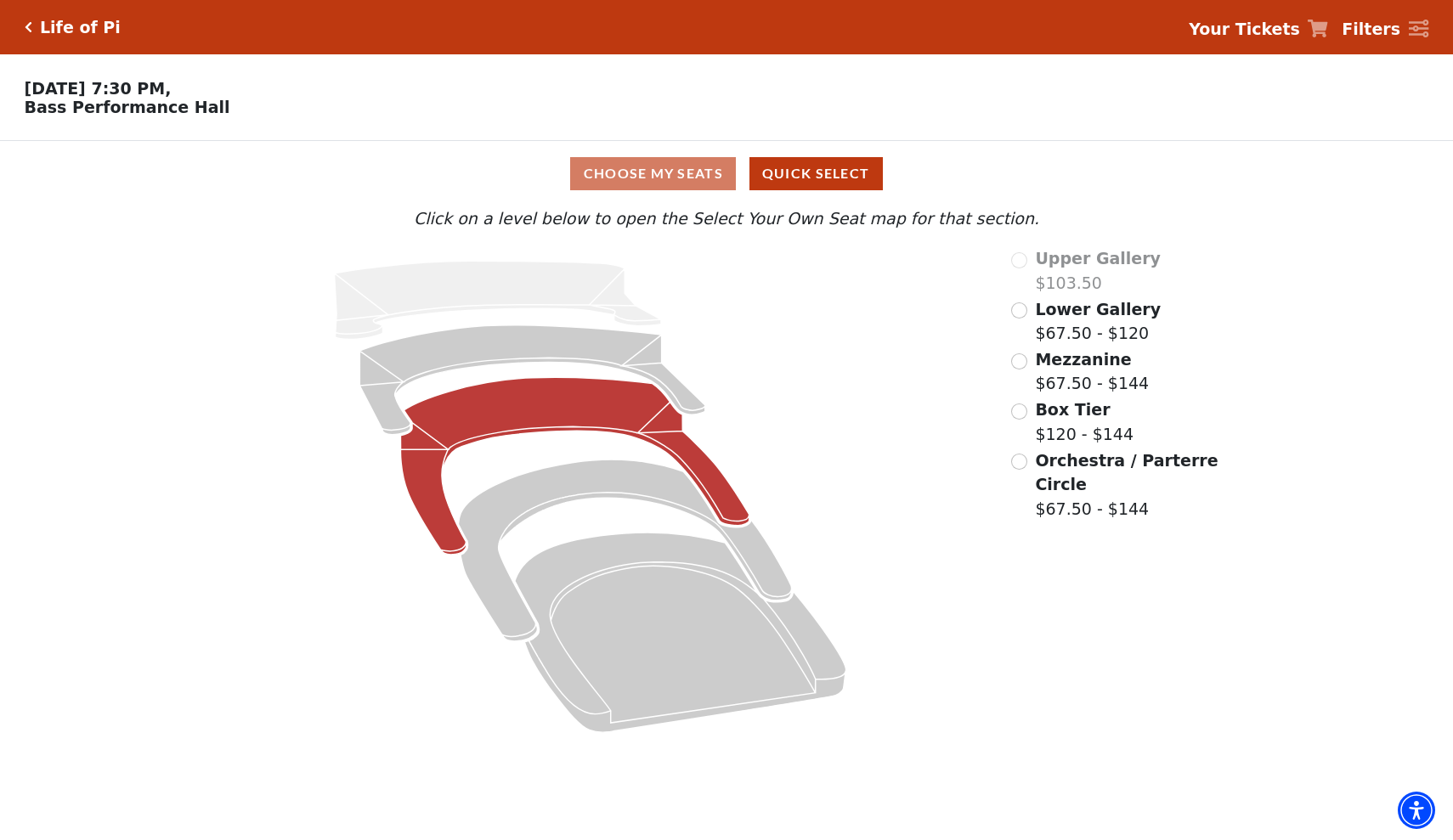
click at [556, 412] on icon at bounding box center [575, 467] width 348 height 178
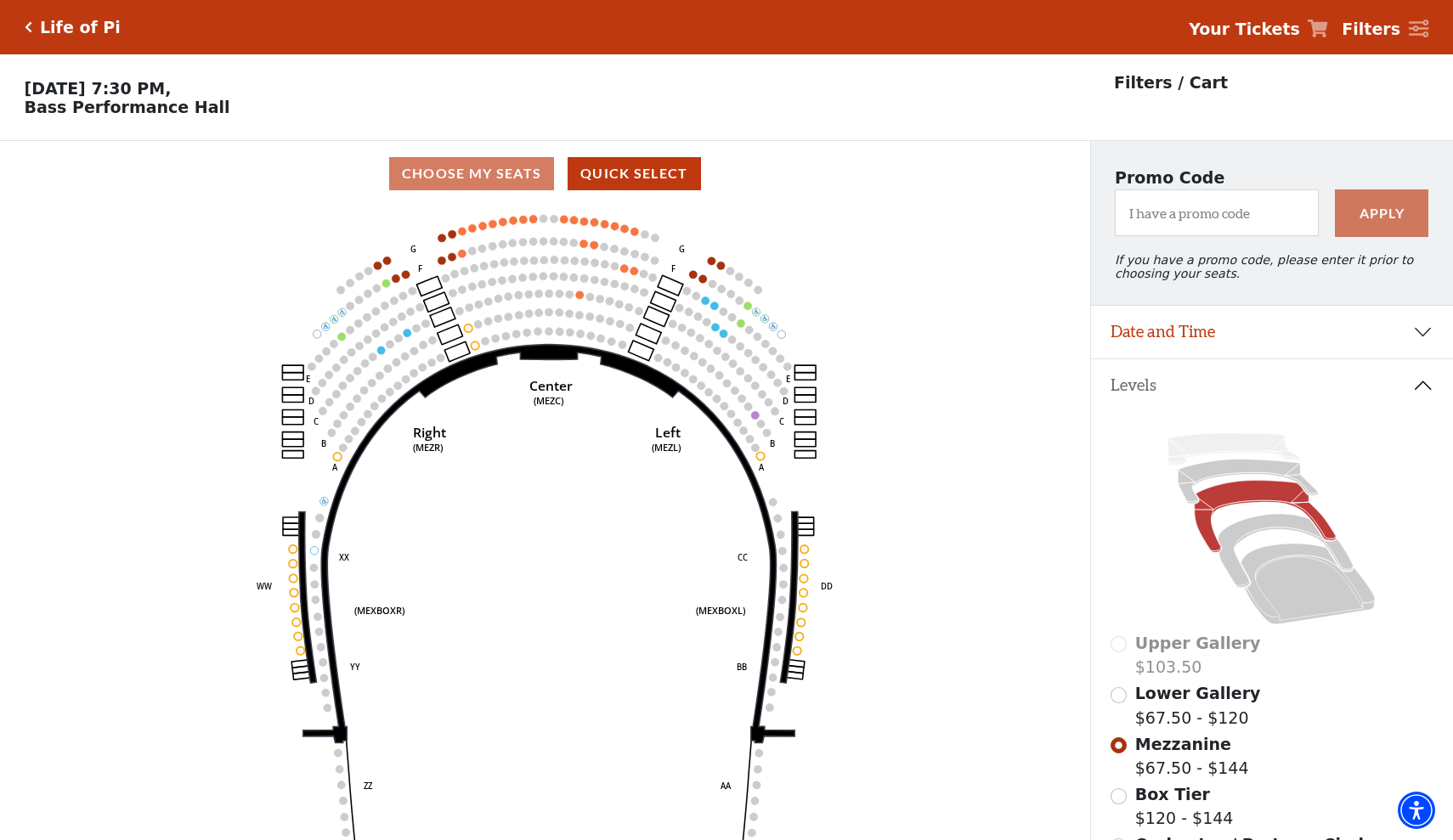
scroll to position [79, 0]
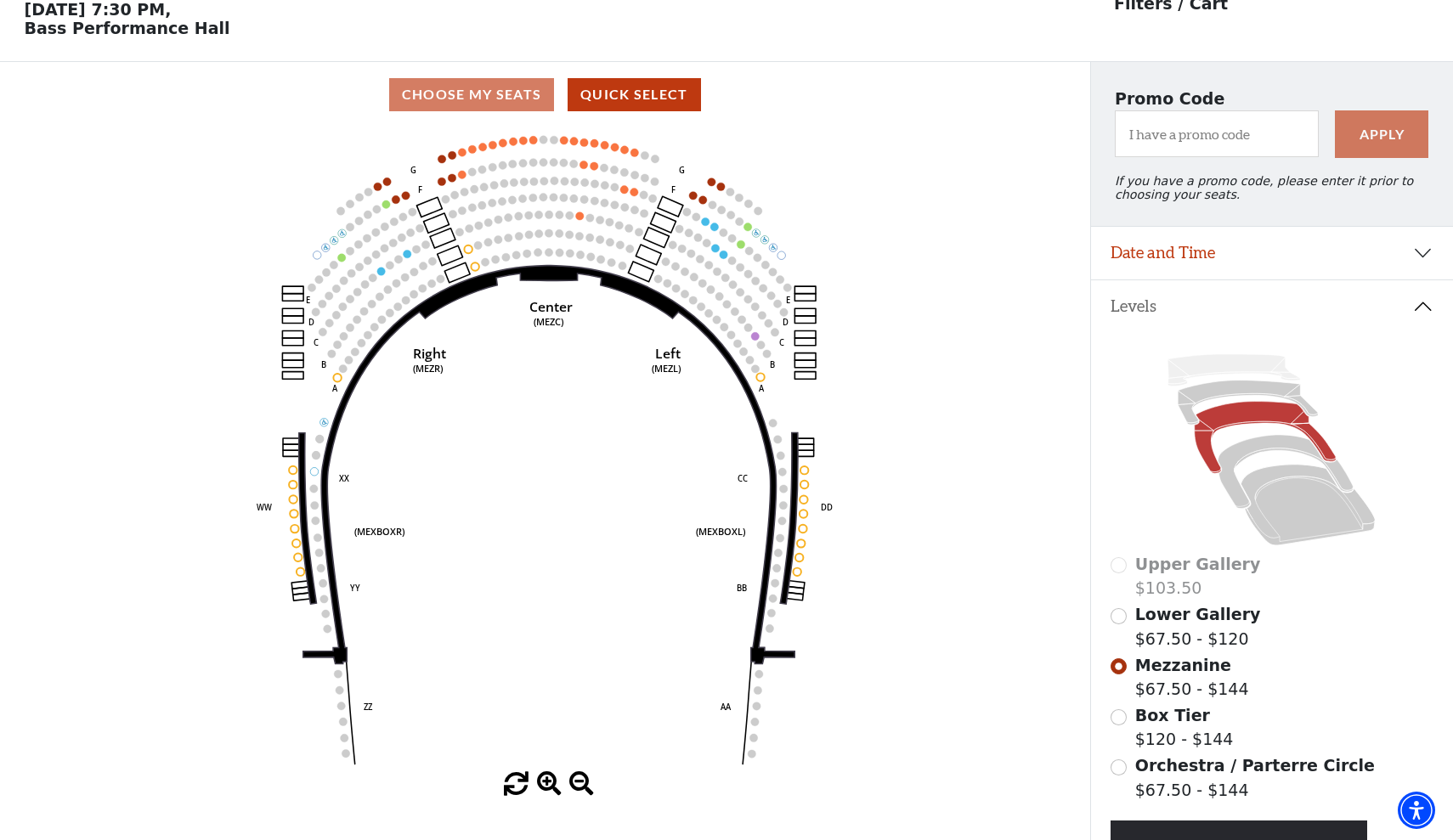
click at [1122, 620] on input "Lower Gallery$67.50 - $120\a" at bounding box center [1119, 617] width 16 height 16
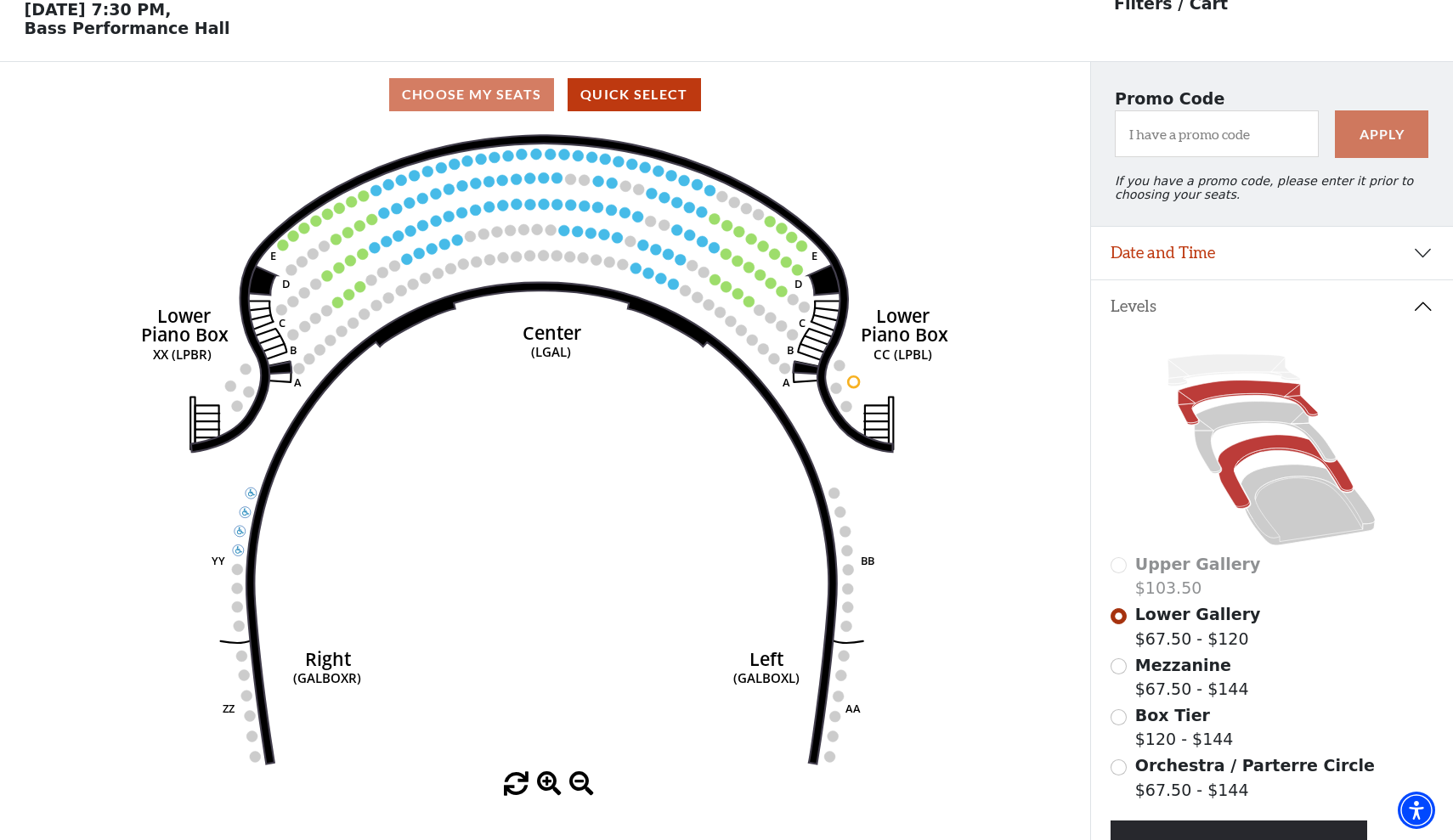
click at [1230, 474] on icon at bounding box center [1286, 472] width 136 height 74
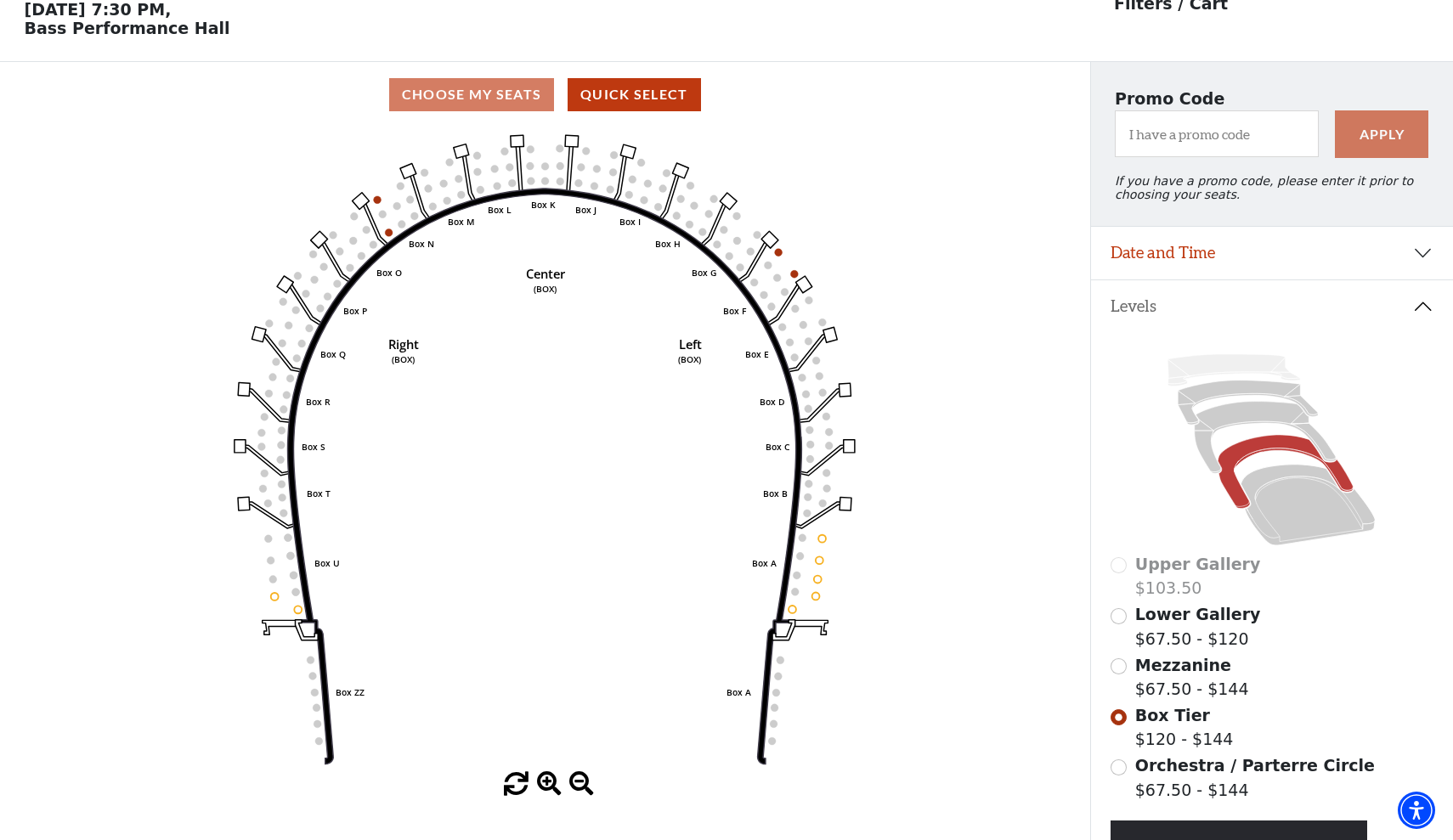
click at [1121, 661] on input "Mezzanine$67.50 - $144\a" at bounding box center [1119, 667] width 16 height 16
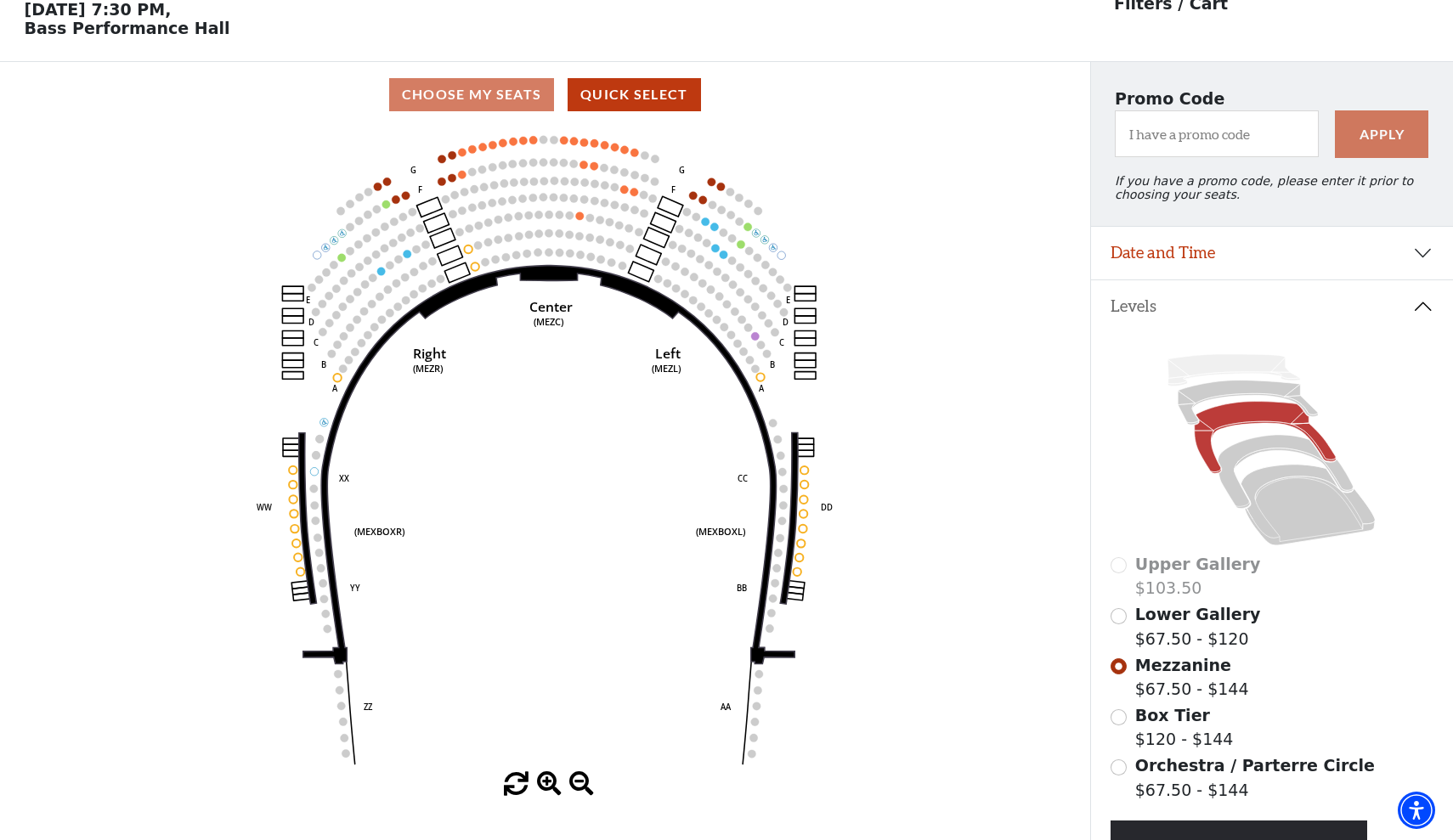
click at [1116, 621] on input "Lower Gallery$67.50 - $120\a" at bounding box center [1119, 617] width 16 height 16
